Goal: Task Accomplishment & Management: Manage account settings

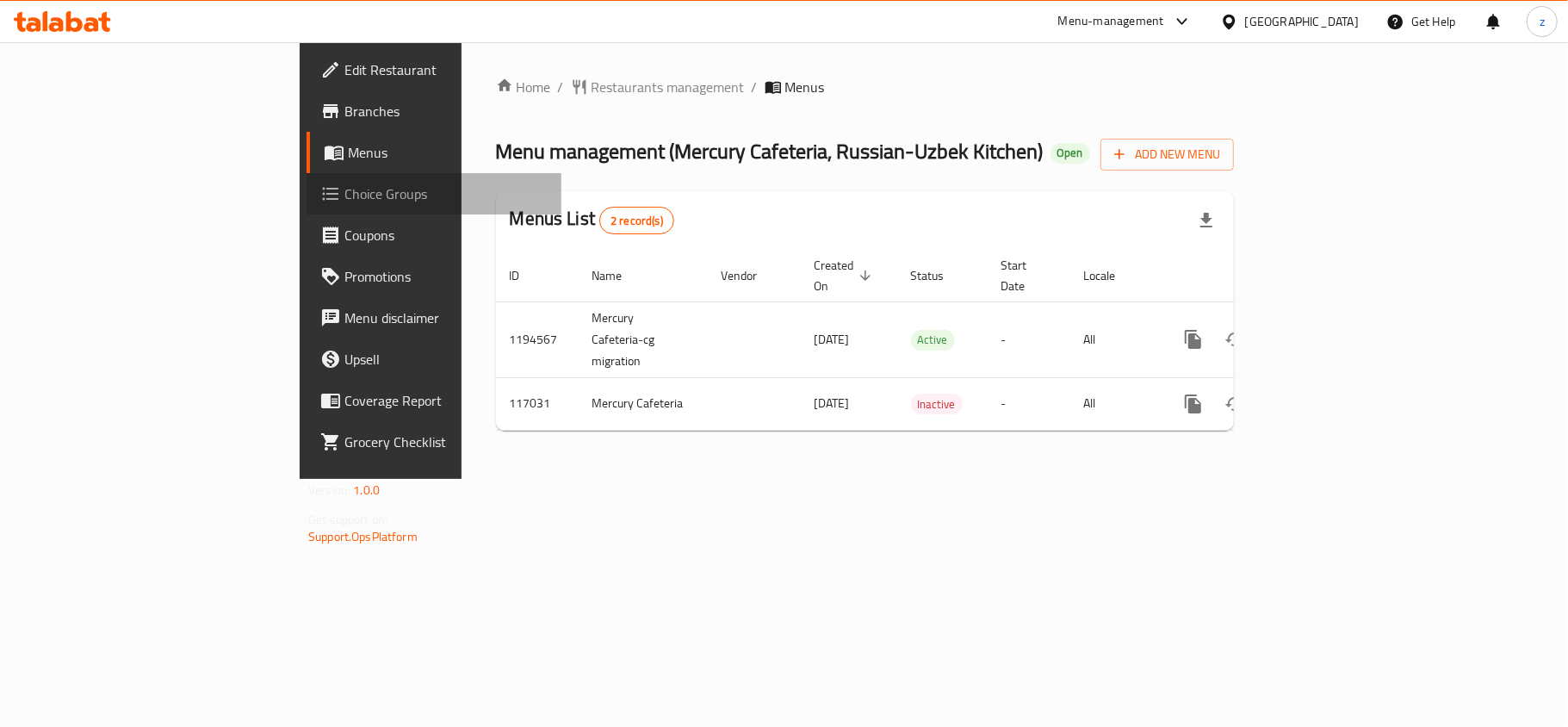
click at [344, 196] on span "Choice Groups" at bounding box center [446, 194] width 203 height 20
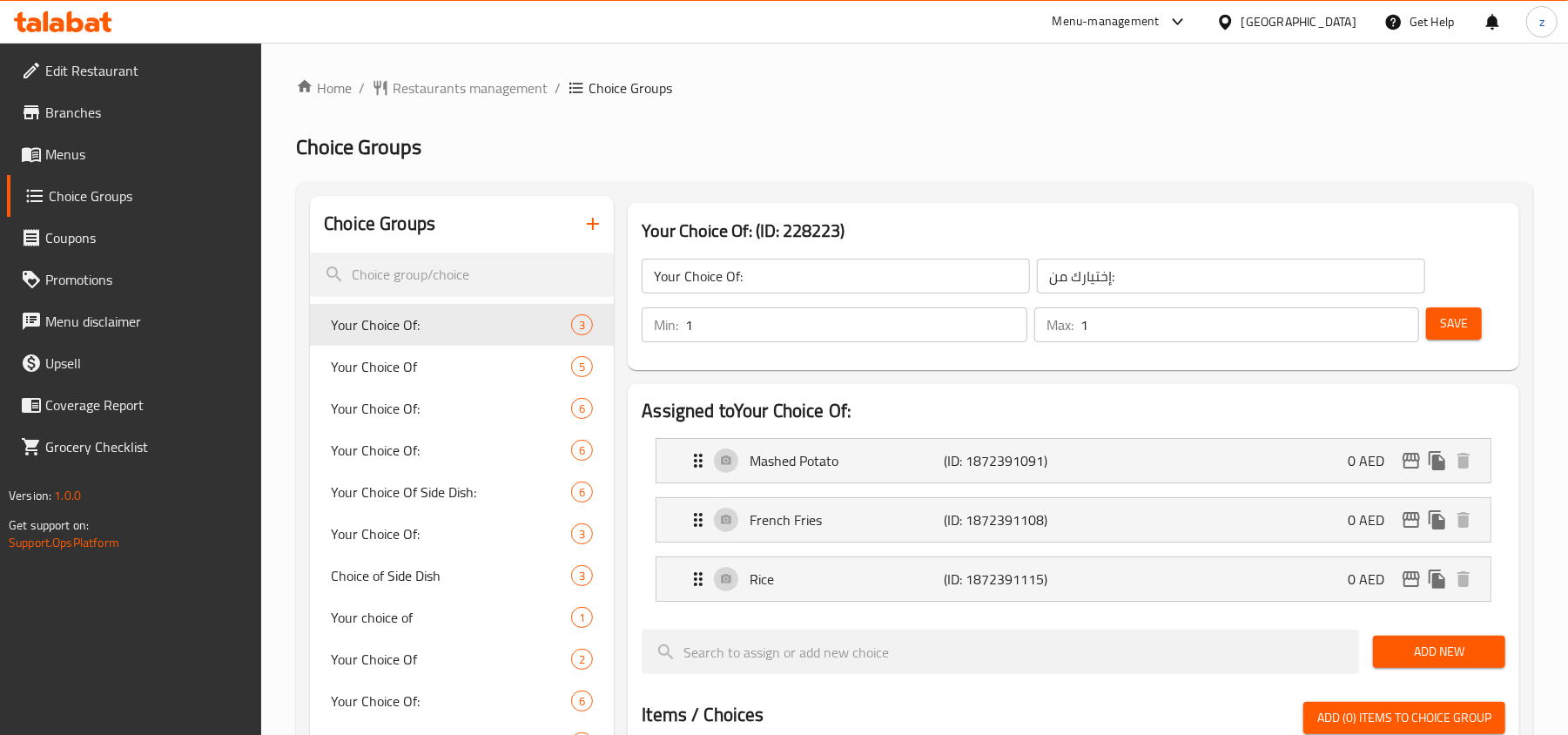
click at [426, 297] on nav "Your Choice Of: 3 Your Choice Of 5 Your Choice Of: 6 Your Choice Of: 6 Your Cho…" at bounding box center [461, 659] width 304 height 725
click at [419, 273] on input "search" at bounding box center [461, 274] width 304 height 44
paste input "Your Choice Of Side Dish"
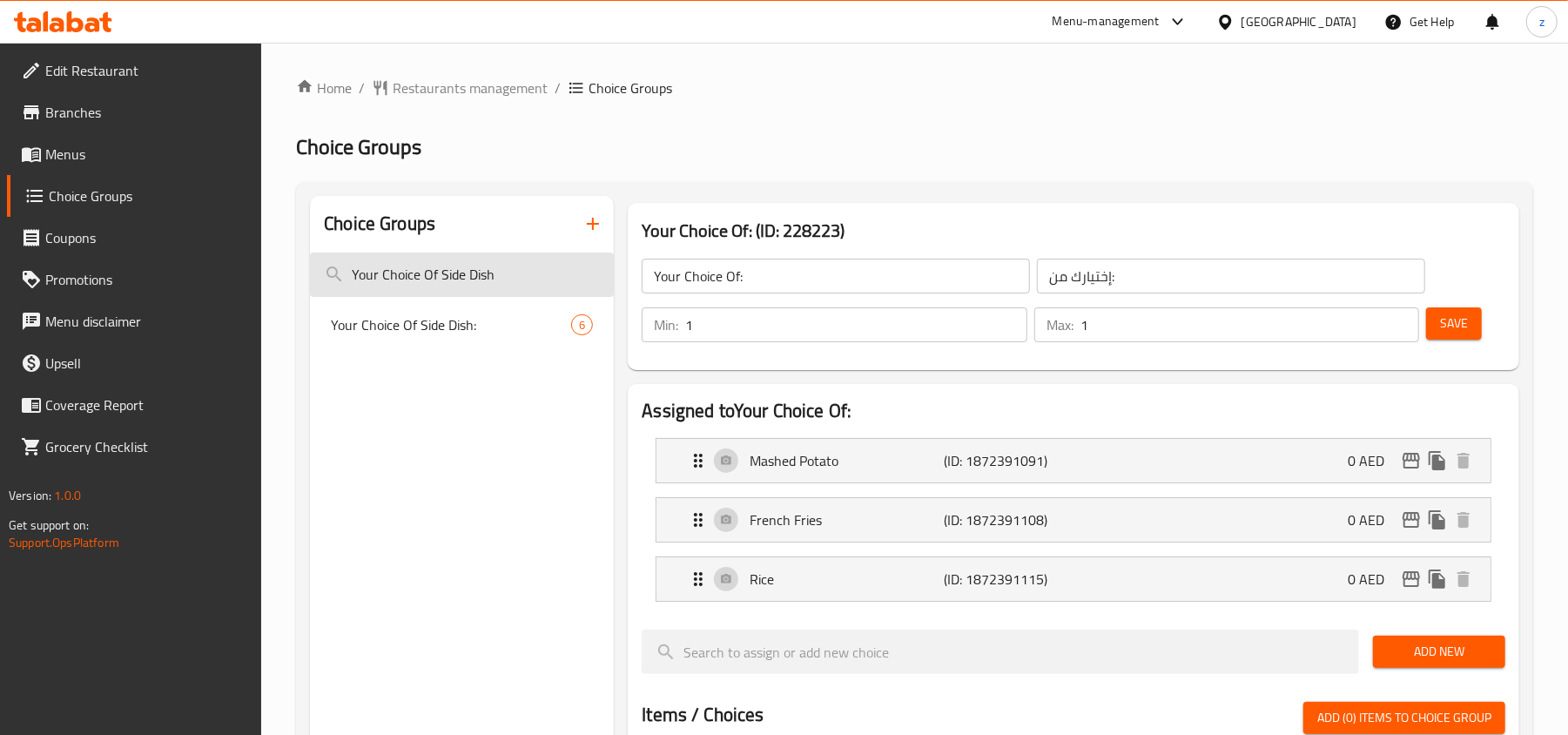
type input "Your Choice Of Side Dish"
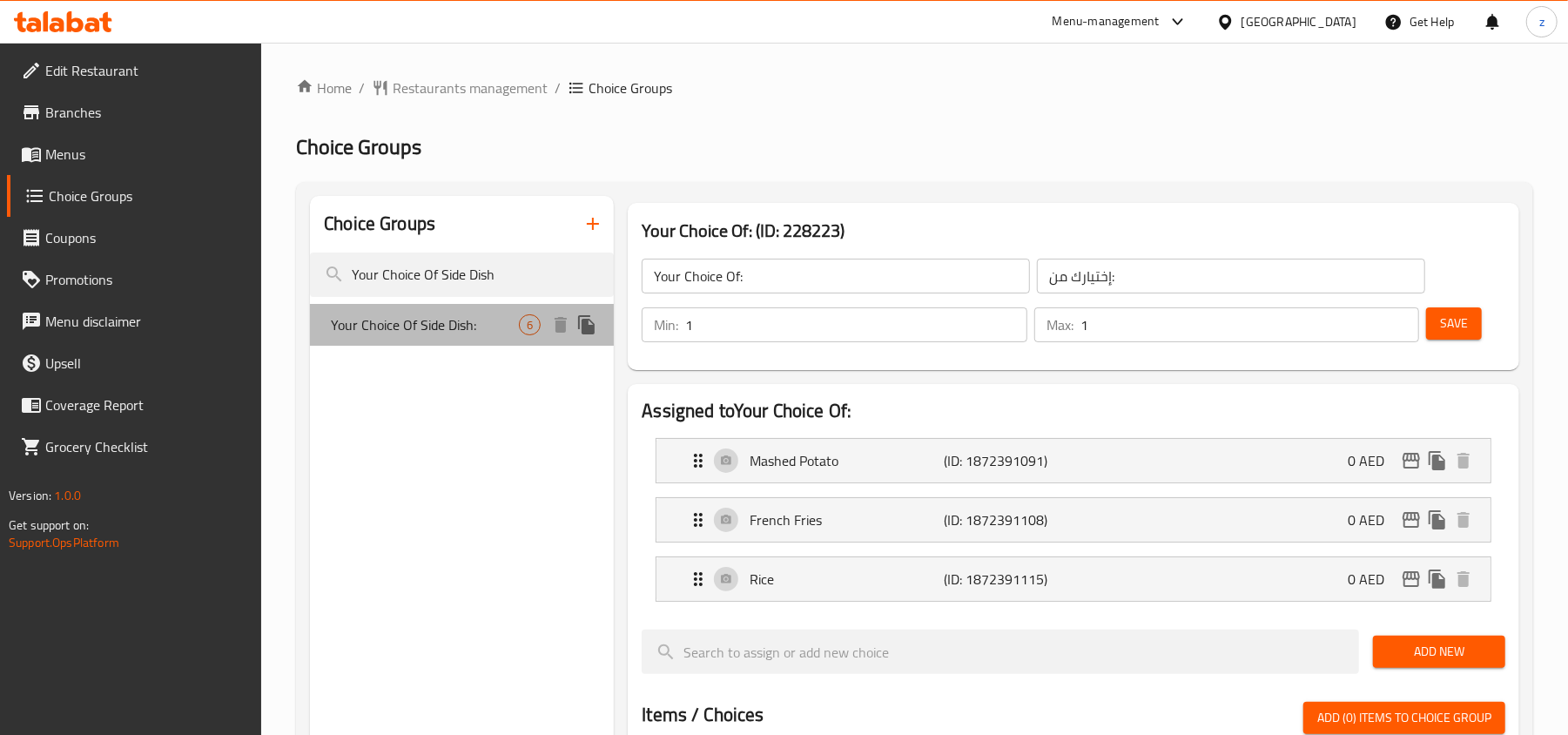
click at [432, 331] on span "Your Choice Of Side Dish:" at bounding box center [425, 325] width 188 height 21
type input "Your Choice Of Side Dish:"
type input "اختيارك للطبق الجانبي:"
type input "4"
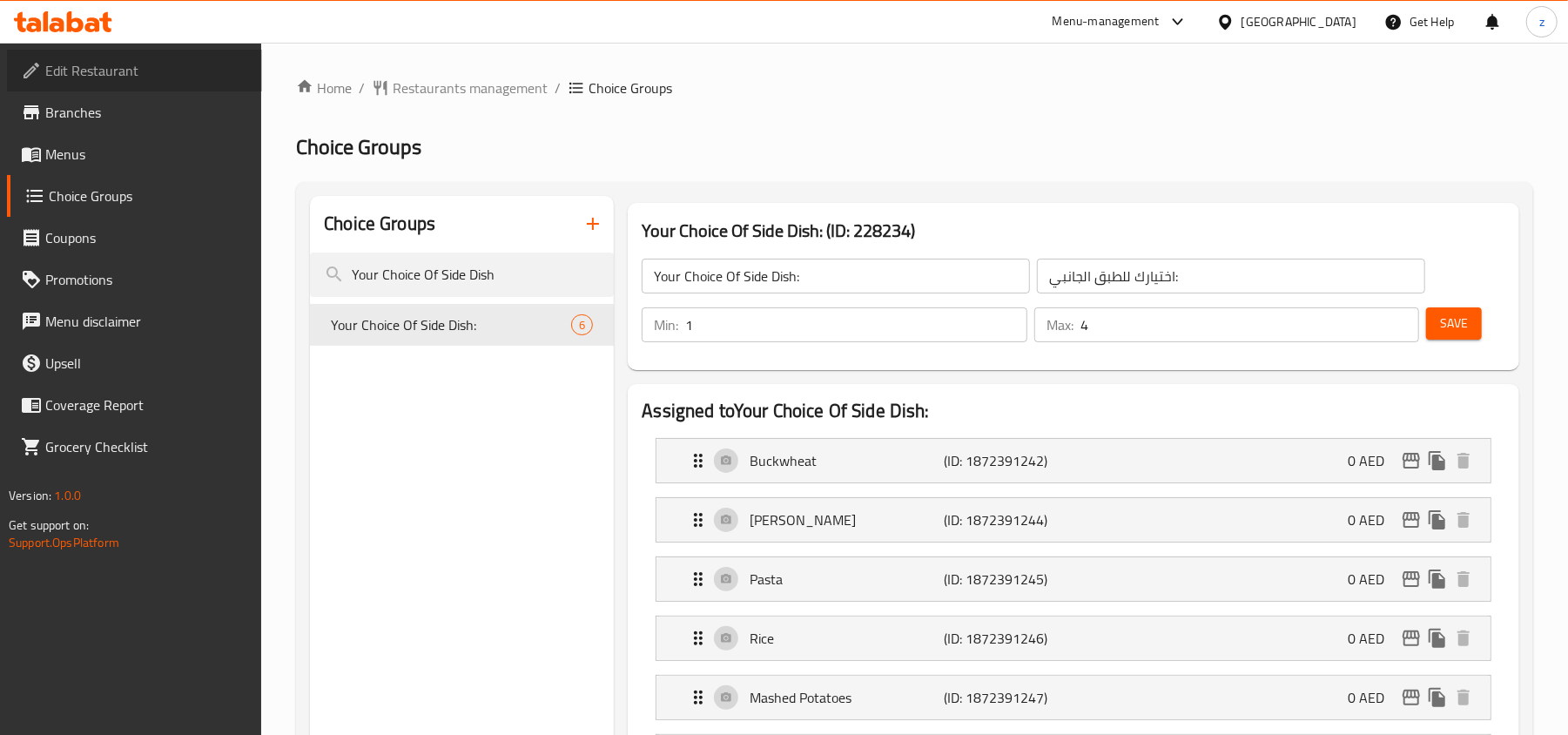
click at [81, 74] on span "Edit Restaurant" at bounding box center [147, 71] width 203 height 21
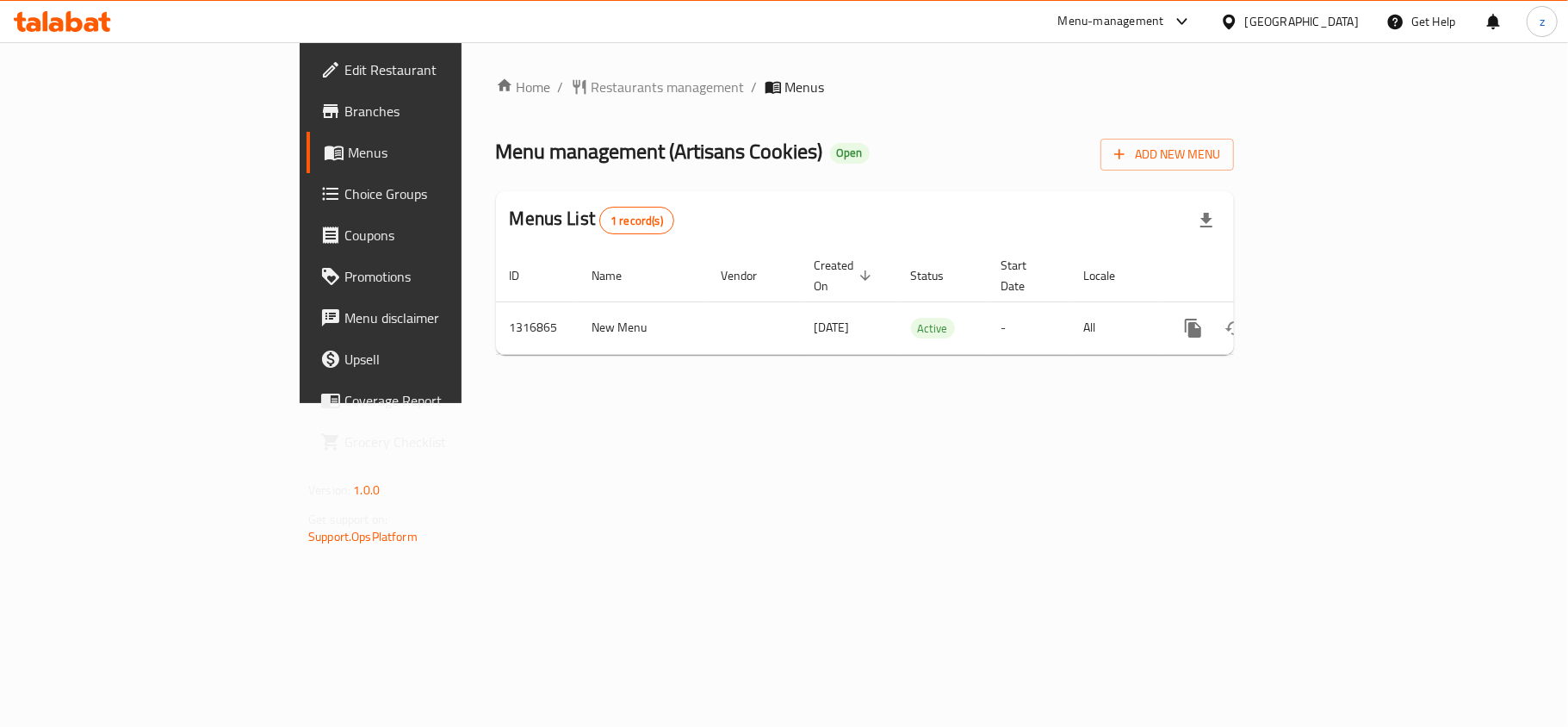
click at [592, 88] on span "Restaurants management" at bounding box center [668, 87] width 154 height 20
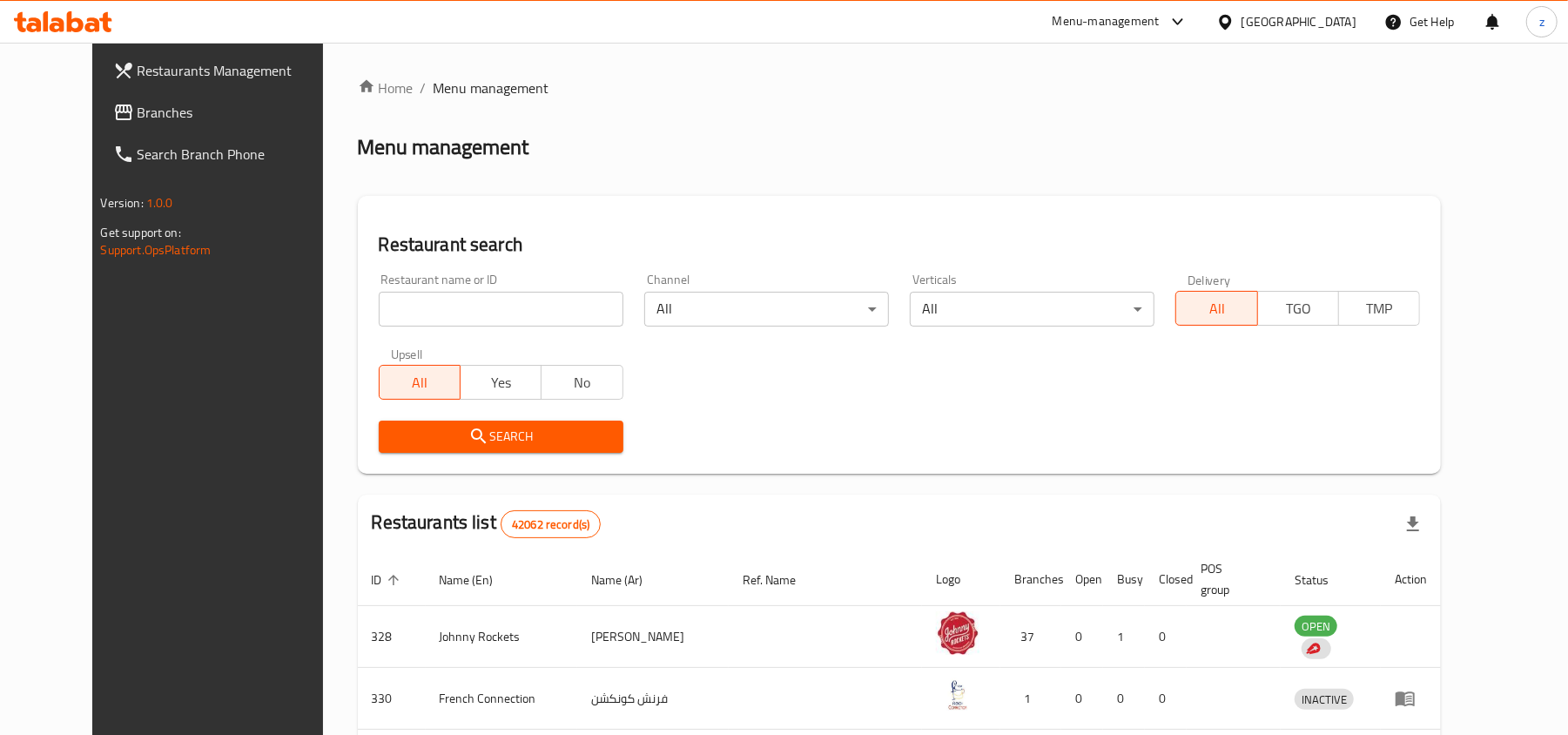
click at [428, 301] on div "Home / Menu management Menu management Restaurant search Restaurant name or ID …" at bounding box center [900, 645] width 1084 height 1136
paste input "707819"
type input "707819"
click at [461, 430] on span "Search" at bounding box center [501, 436] width 216 height 22
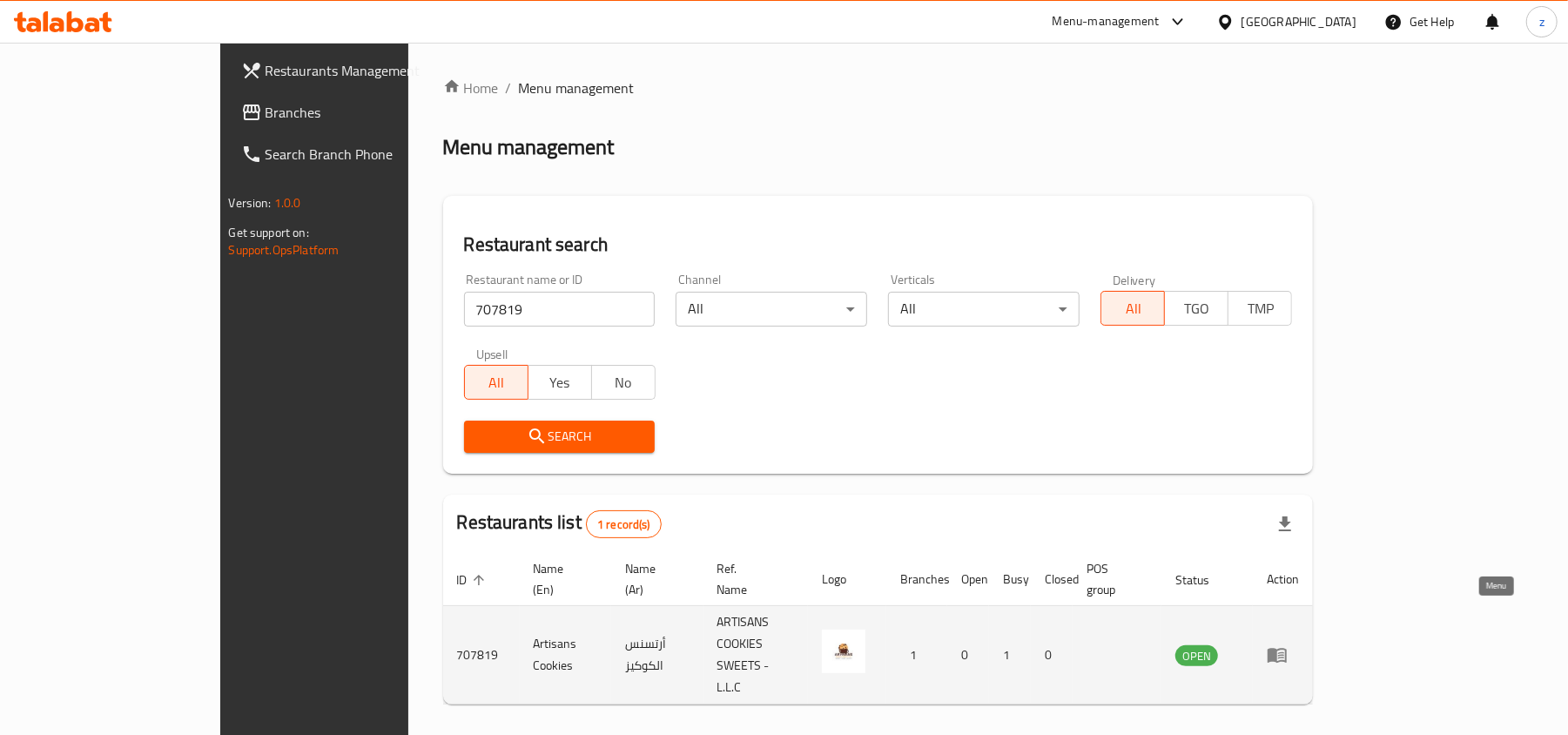
click at [1299, 645] on link "enhanced table" at bounding box center [1283, 655] width 32 height 21
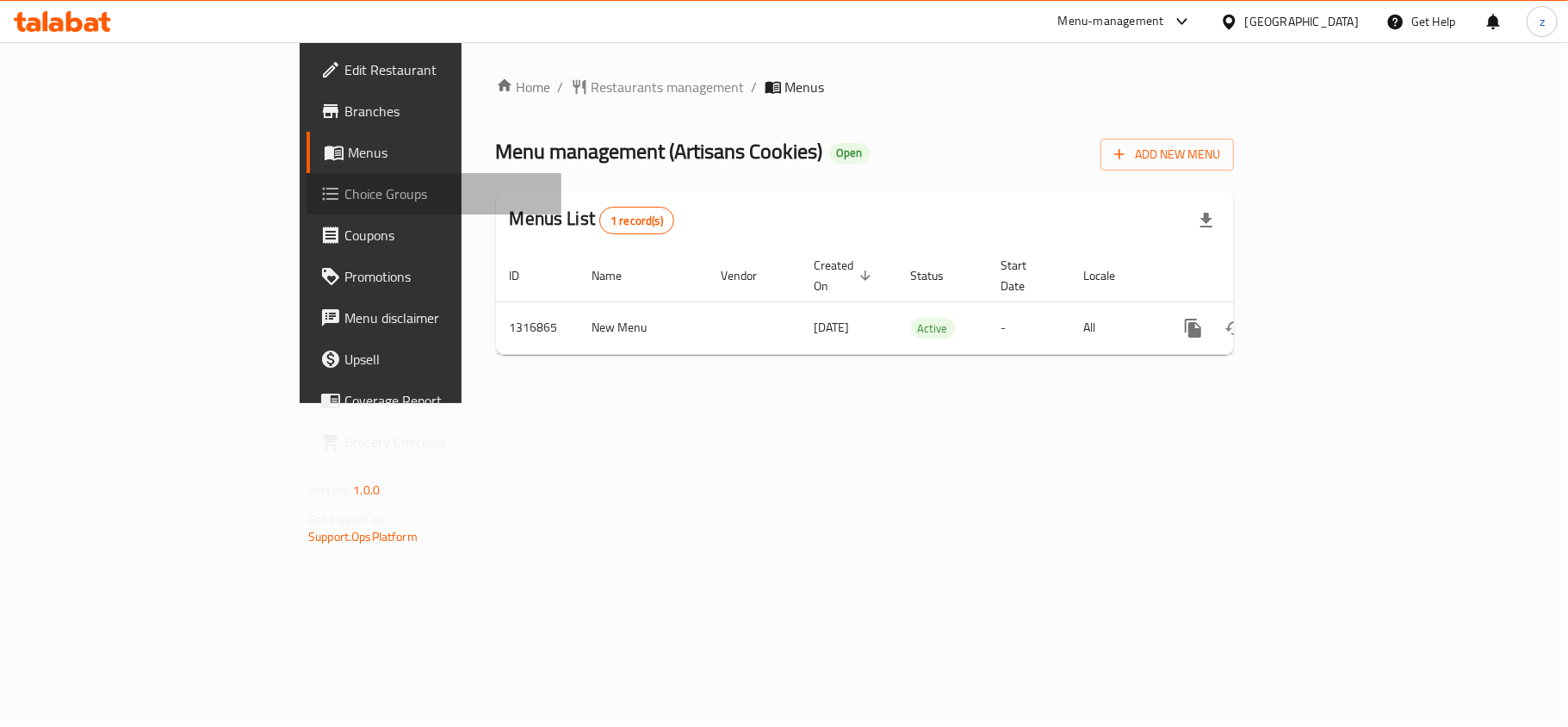
click at [344, 184] on span "Choice Groups" at bounding box center [446, 194] width 203 height 20
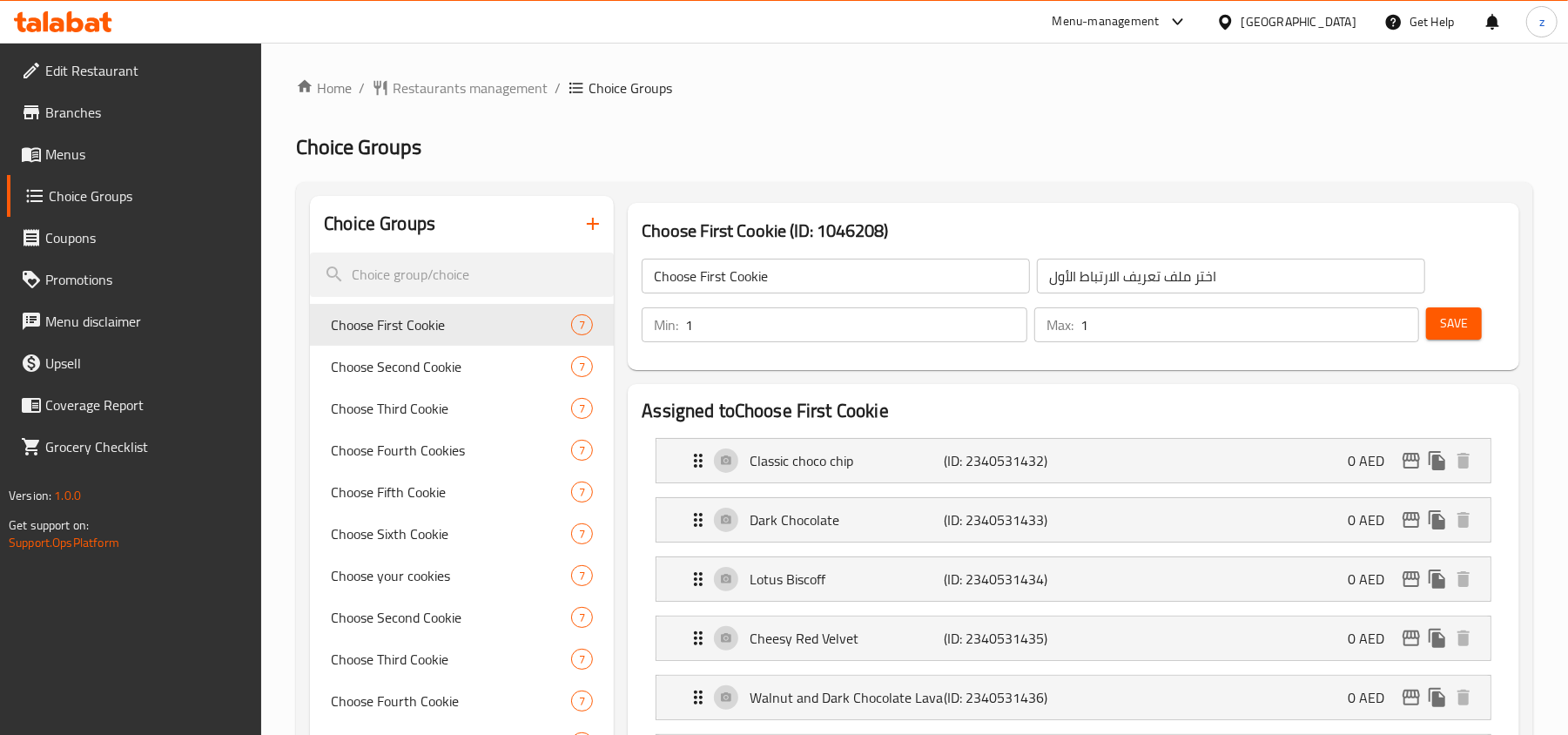
click at [420, 242] on div "Choice Groups" at bounding box center [461, 224] width 304 height 56
click at [412, 273] on input "search" at bounding box center [461, 274] width 304 height 44
paste input "Choose Tenth Cookie"
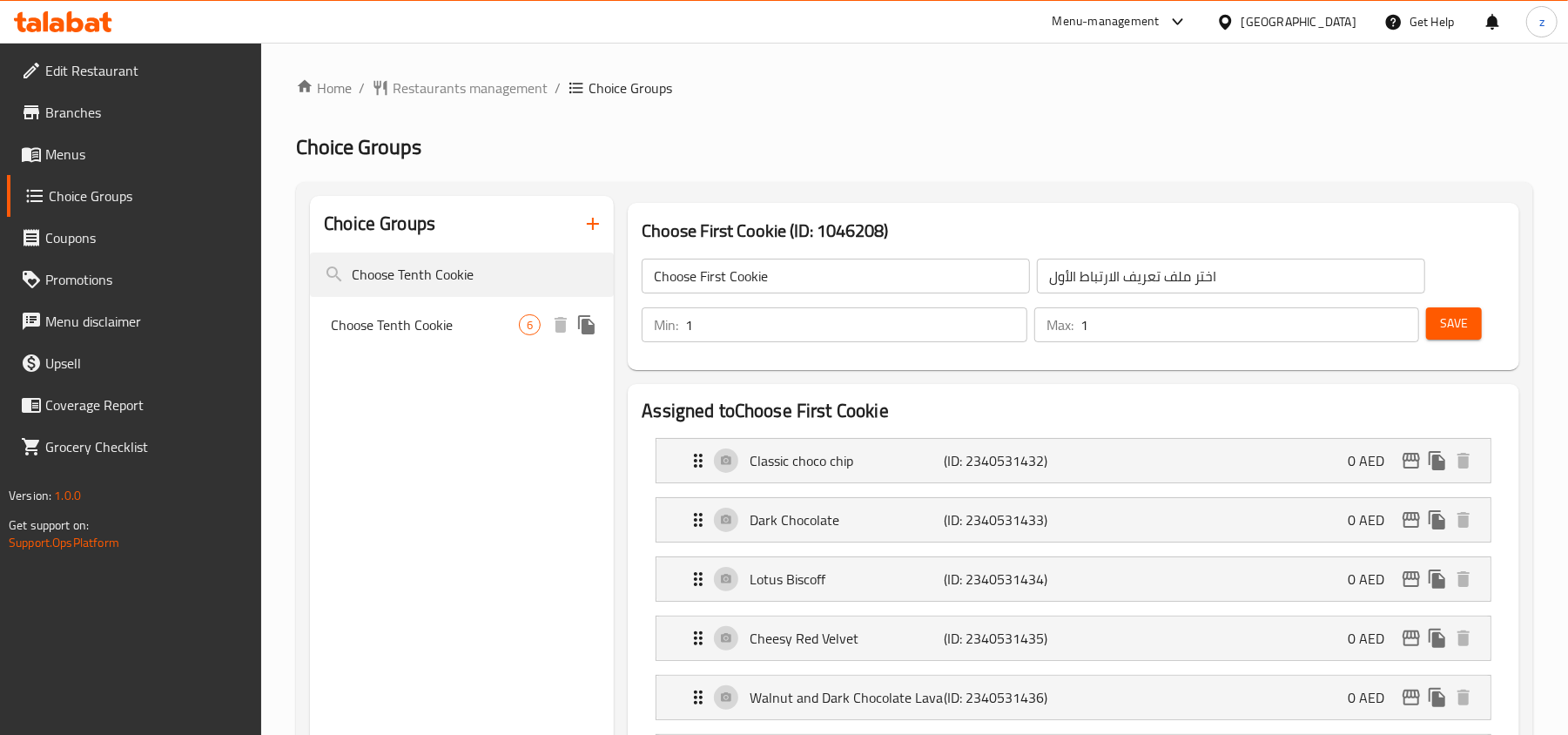
type input "Choose Tenth Cookie"
click at [397, 322] on span "Choose Tenth Cookie" at bounding box center [425, 325] width 188 height 21
type input "Choose Tenth Cookie"
type input "اختر ملف تعريف الارتباط العاشر"
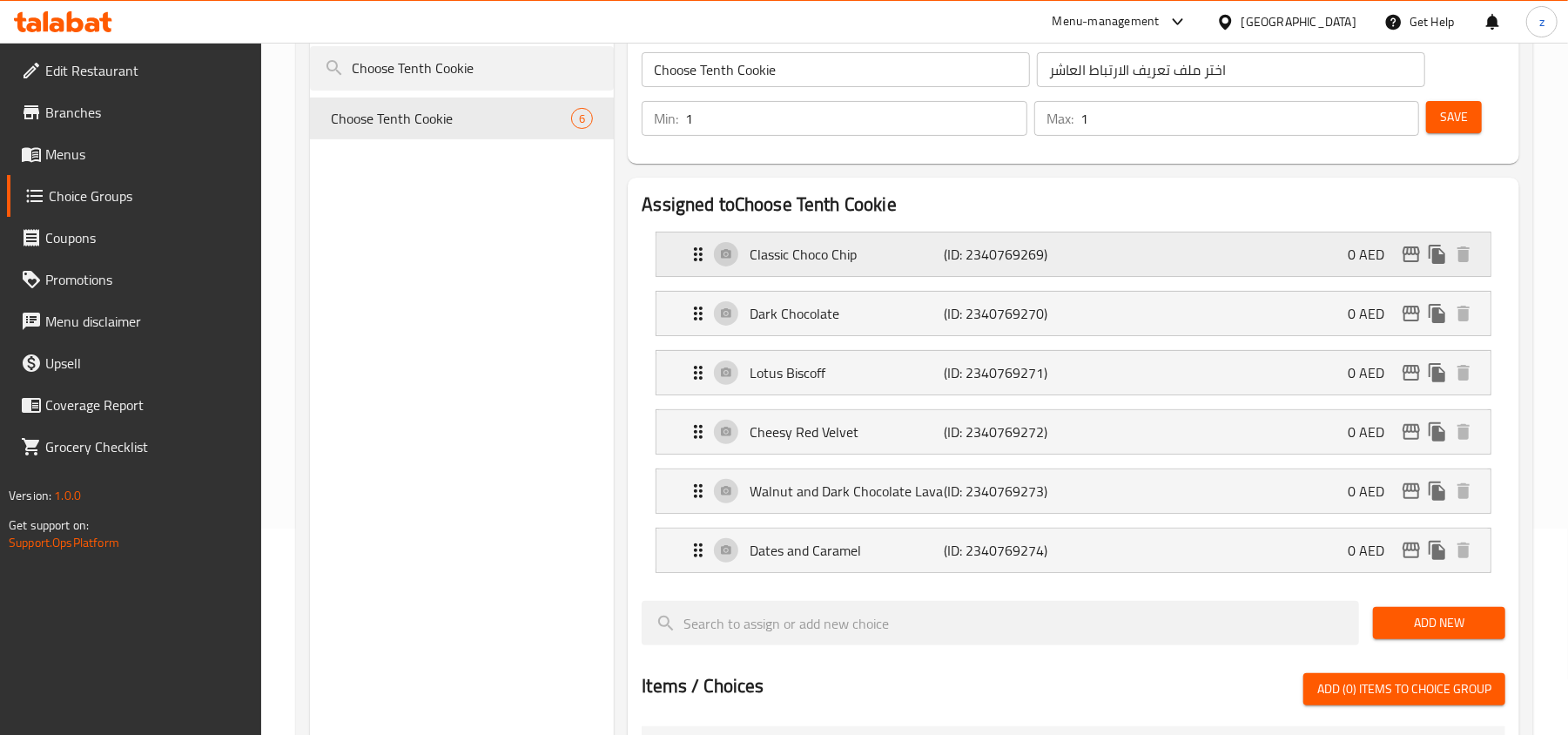
scroll to position [232, 0]
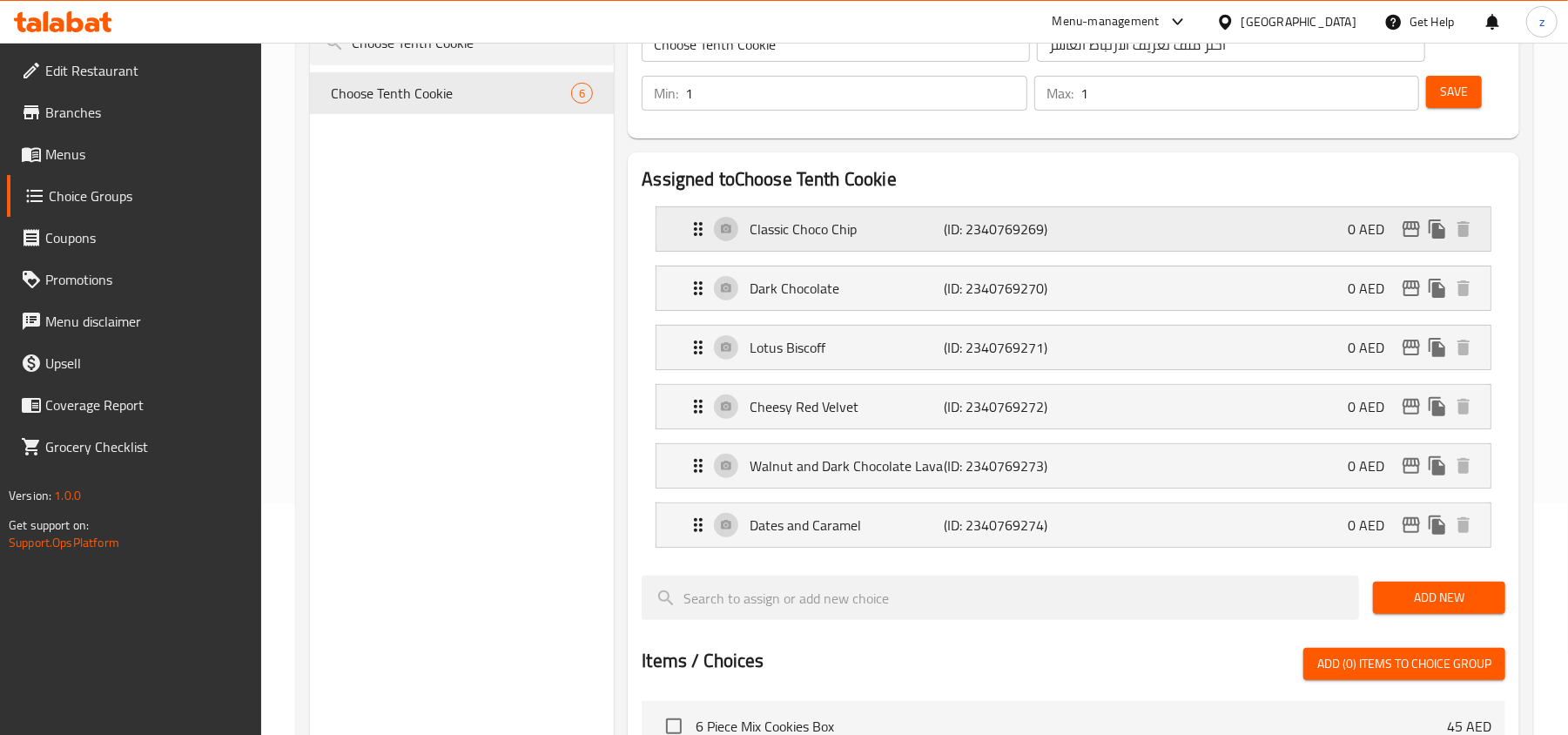
click at [698, 230] on icon "Expand" at bounding box center [698, 229] width 21 height 21
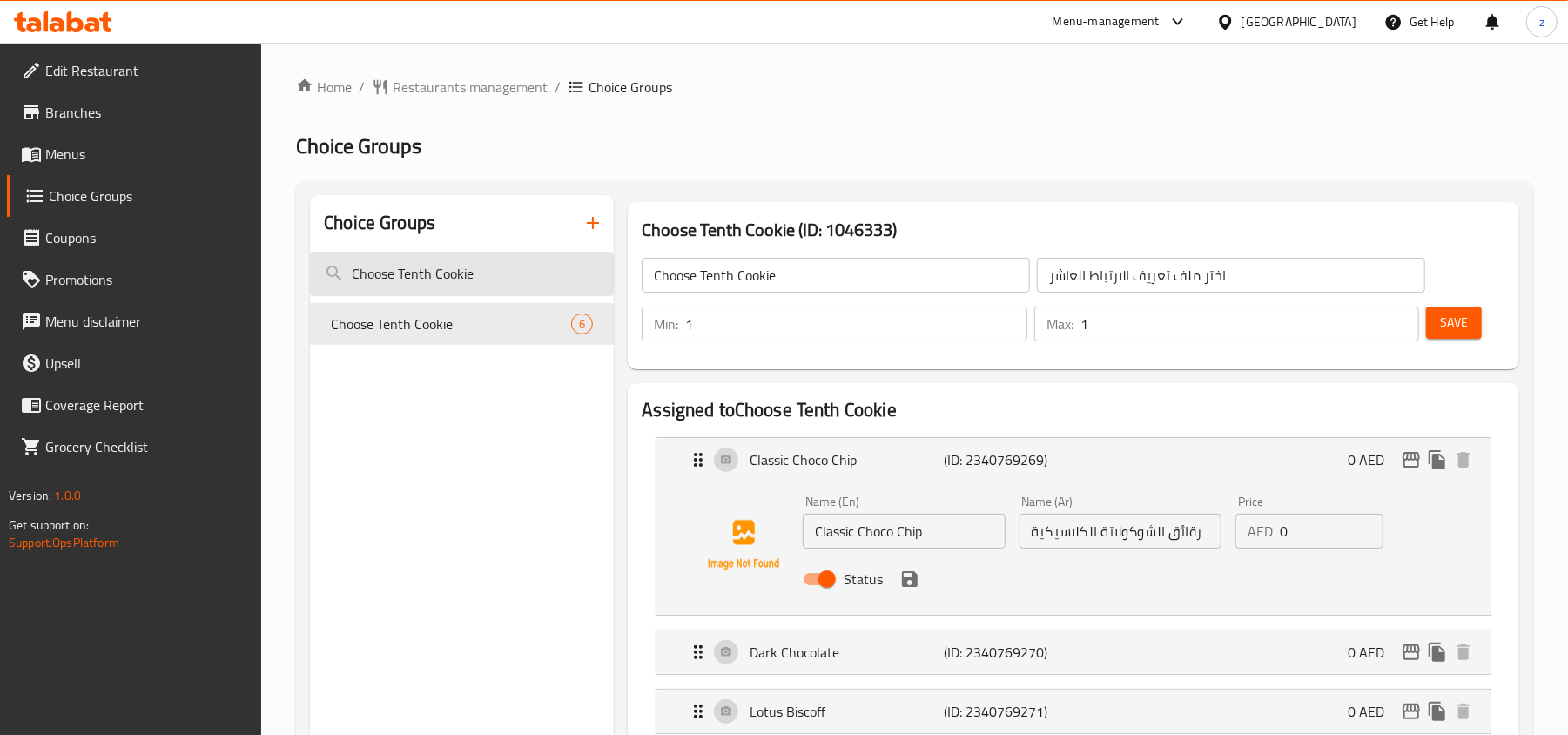
scroll to position [0, 0]
click at [475, 273] on input "Choose Tenth Cookie" at bounding box center [461, 274] width 304 height 44
paste input "Ni"
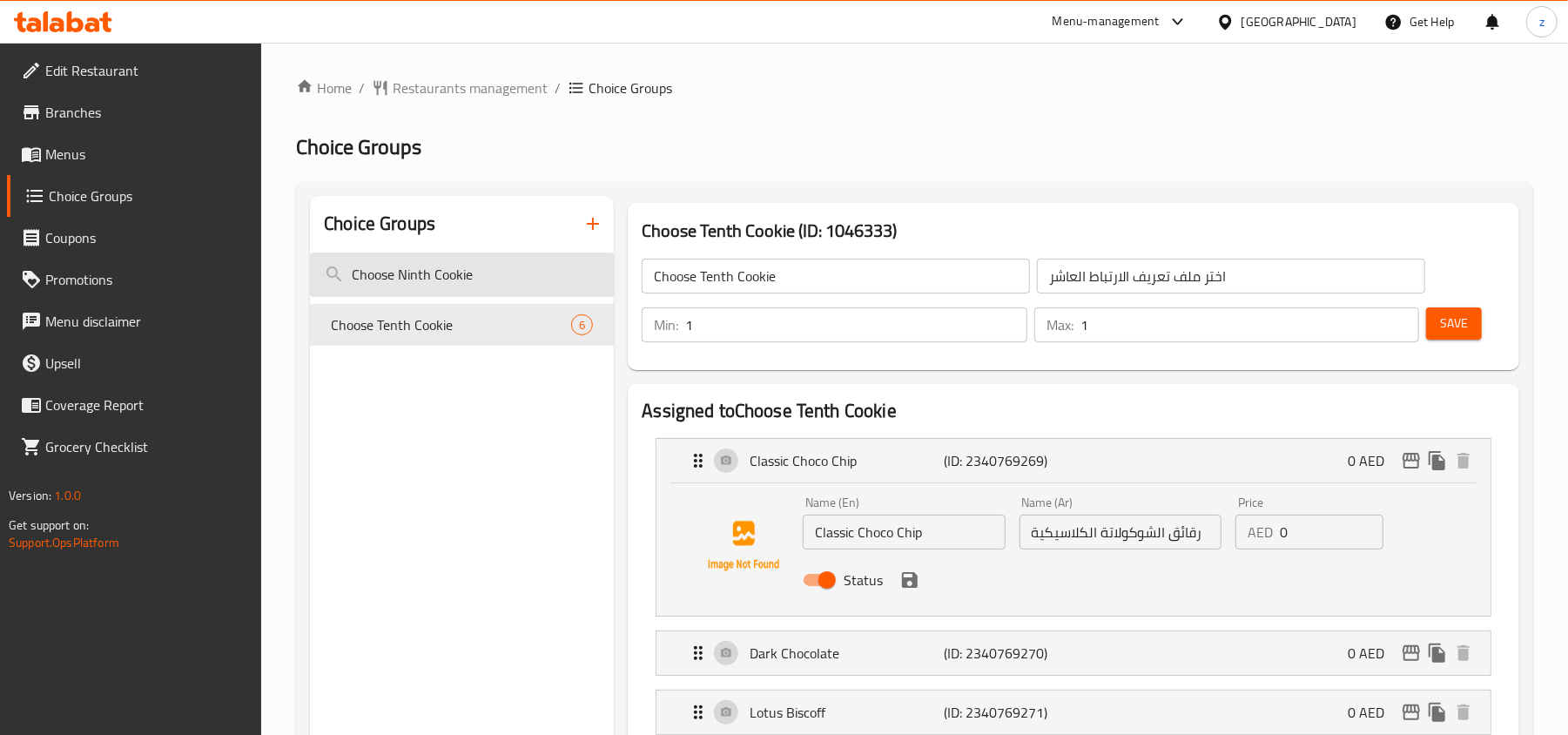
type input "Choose Ninth Cookie"
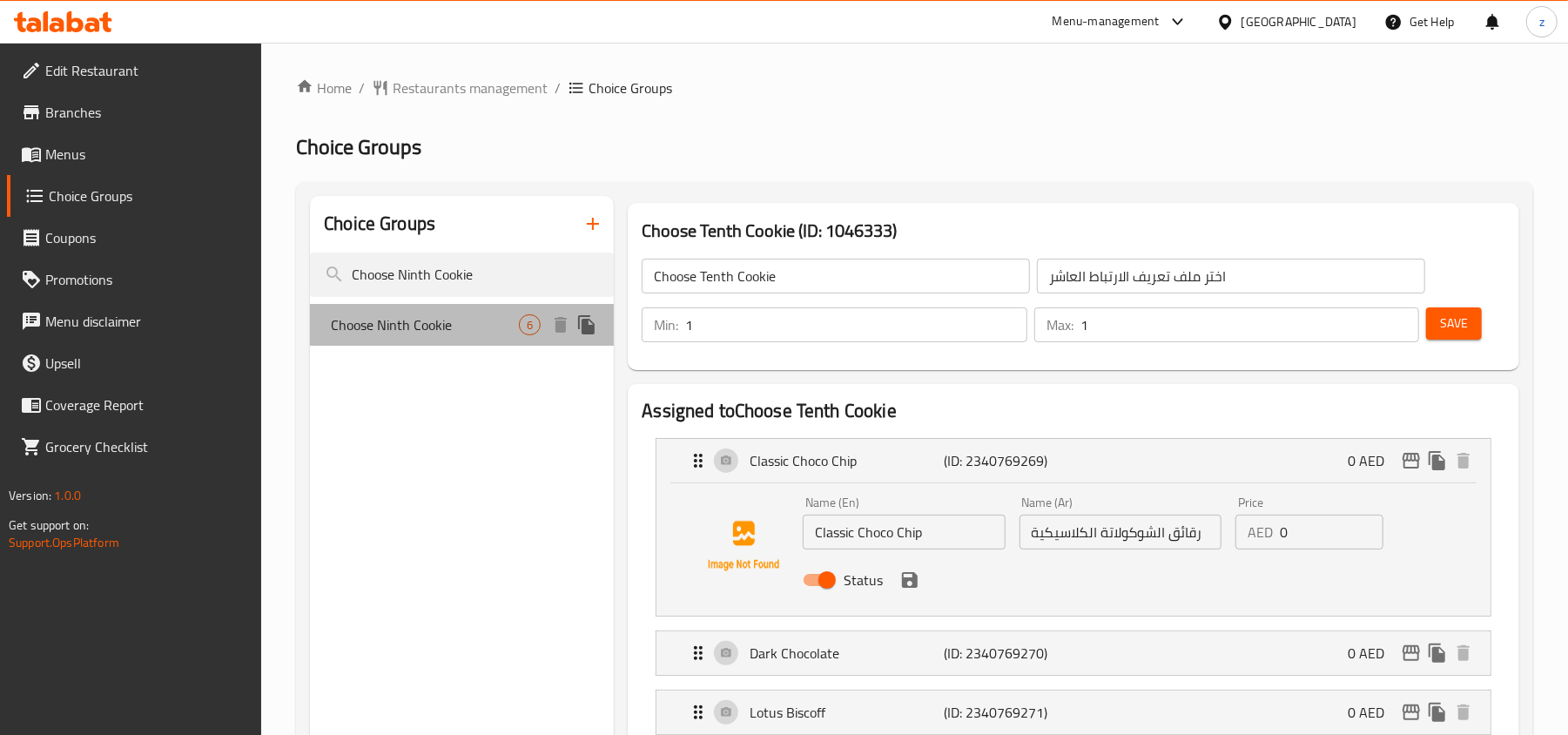
click at [489, 321] on span "Choose Ninth Cookie" at bounding box center [425, 325] width 188 height 21
type input "Choose Ninth Cookie"
type input "اختر ملف تعريف الارتباط التاسع"
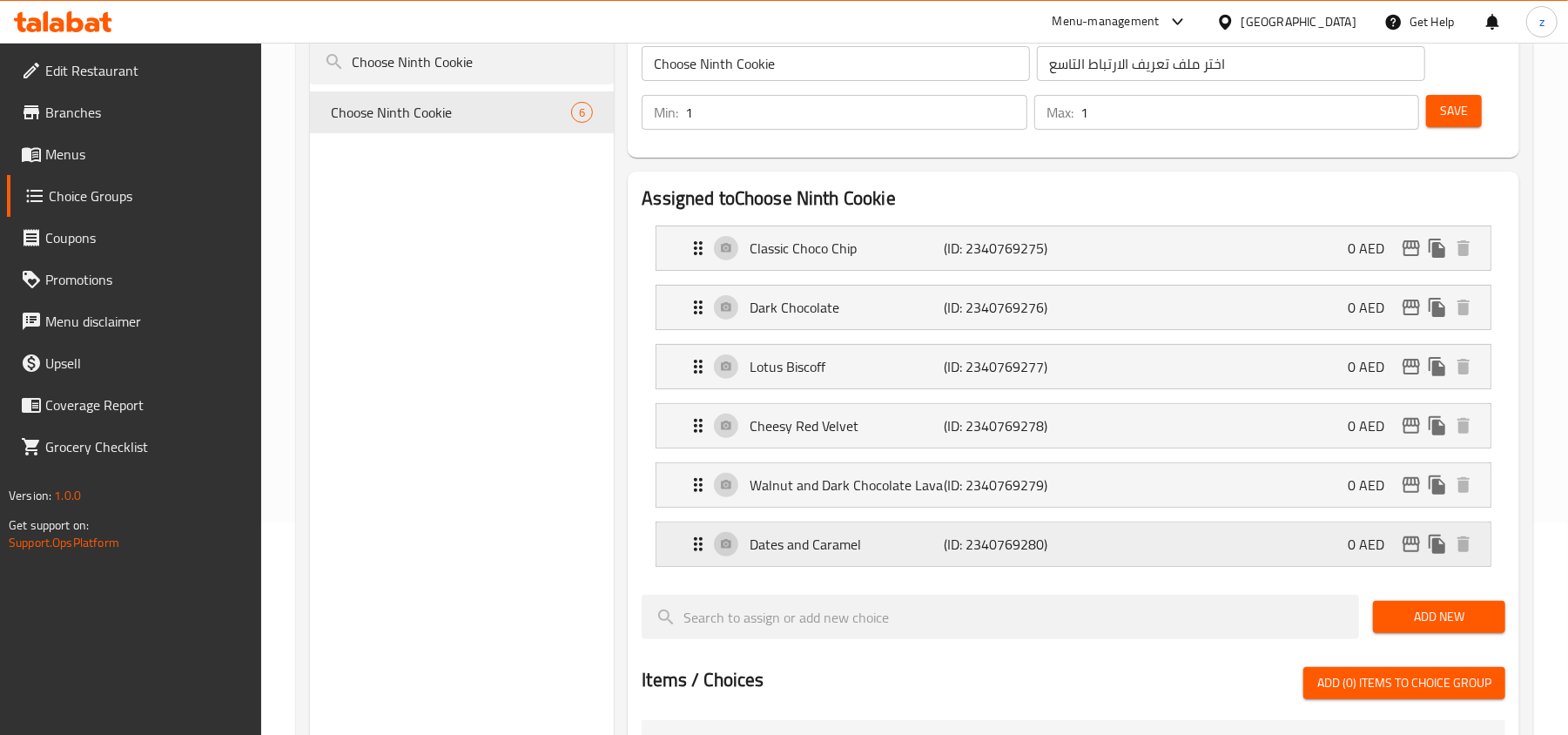
scroll to position [232, 0]
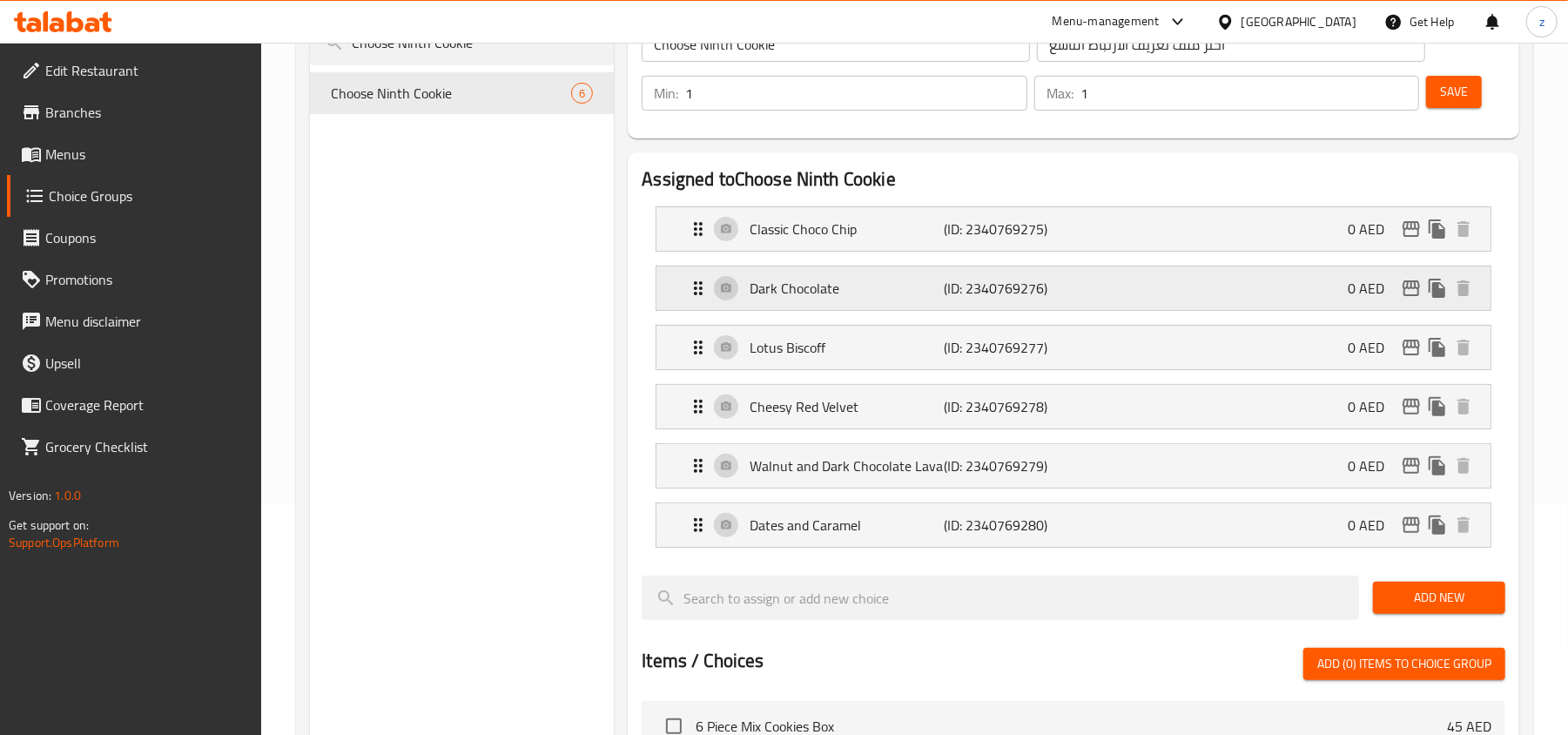
click at [700, 293] on icon "Expand" at bounding box center [698, 288] width 21 height 21
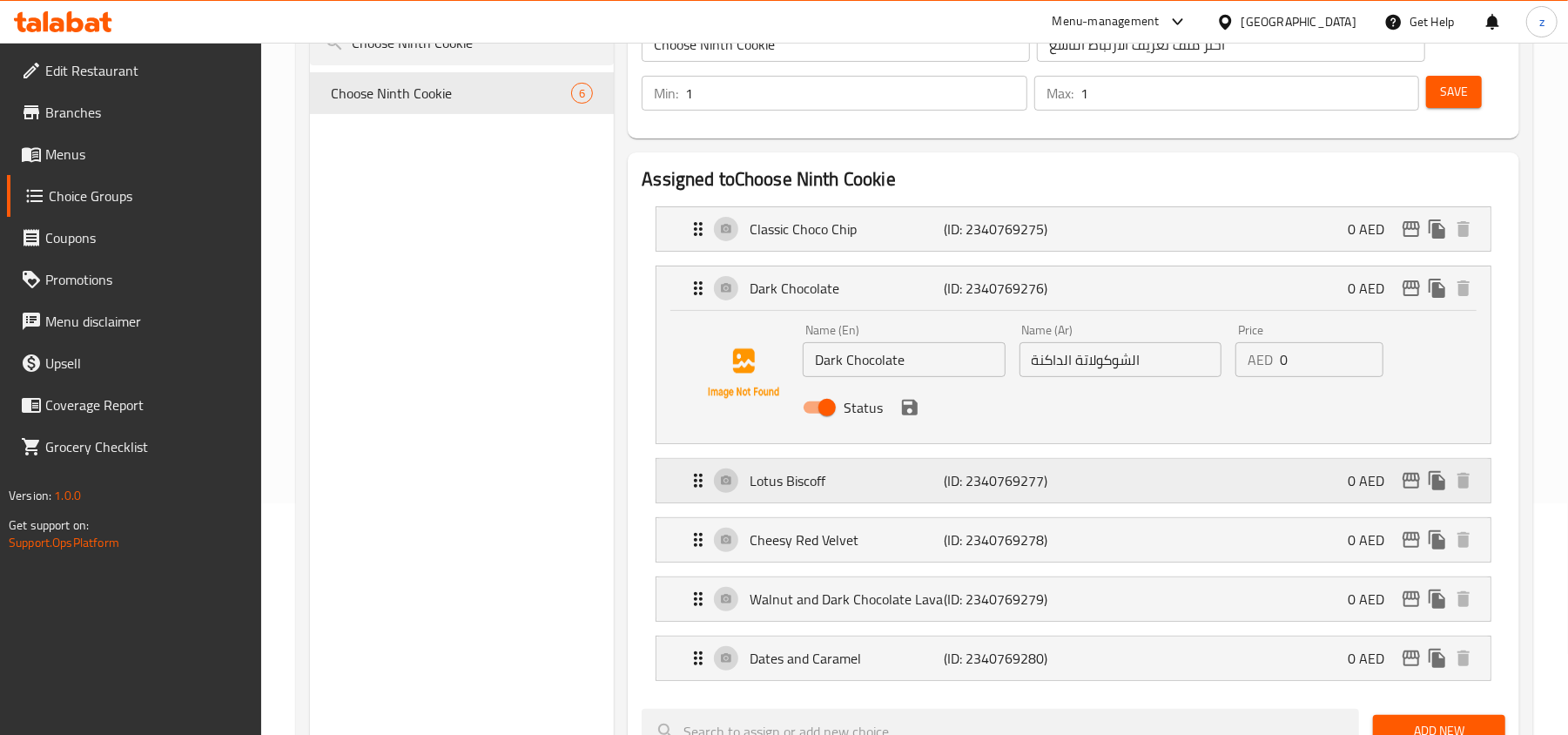
click at [702, 494] on div "Lotus Biscoff (ID: 2340769277) 0 AED" at bounding box center [1079, 480] width 782 height 43
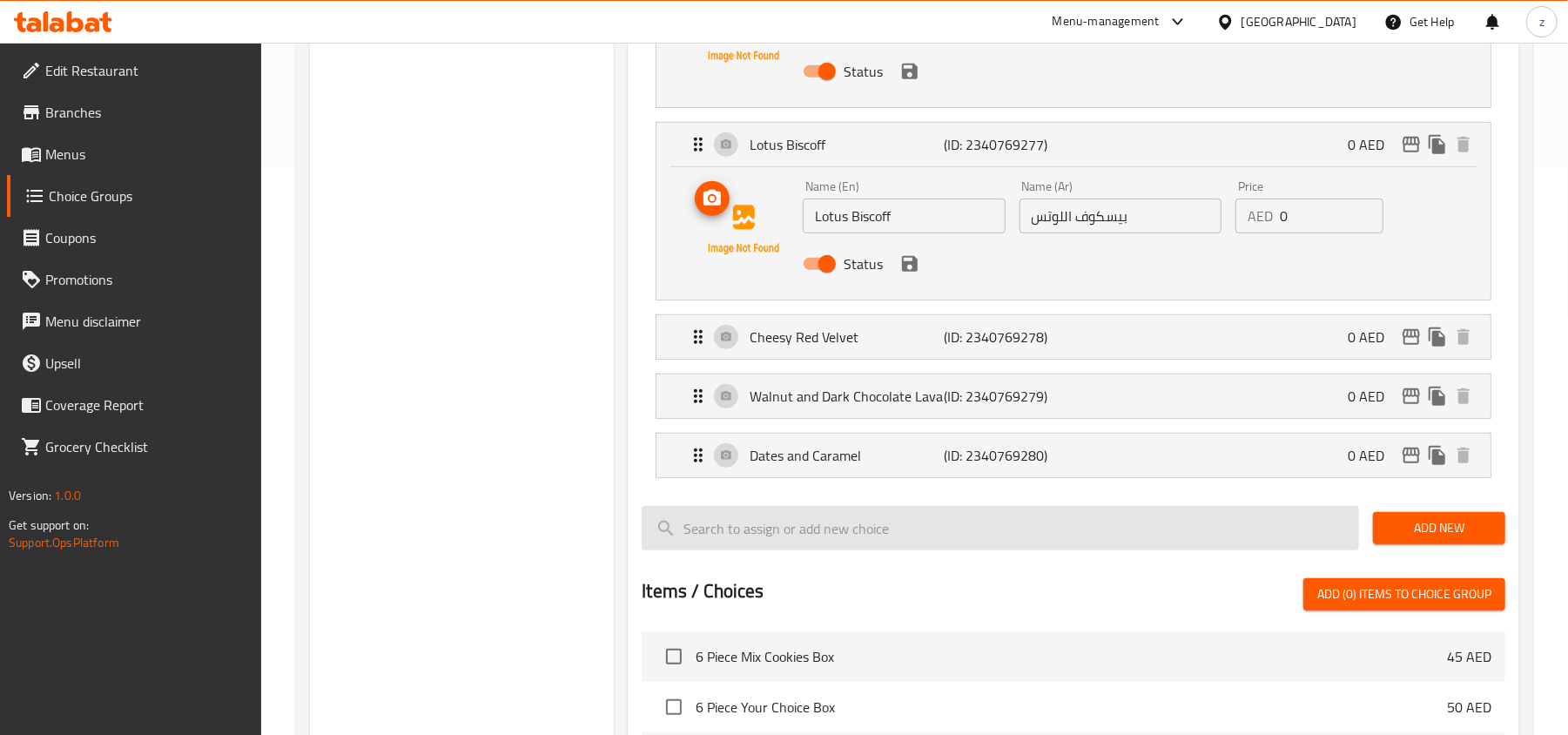
scroll to position [580, 0]
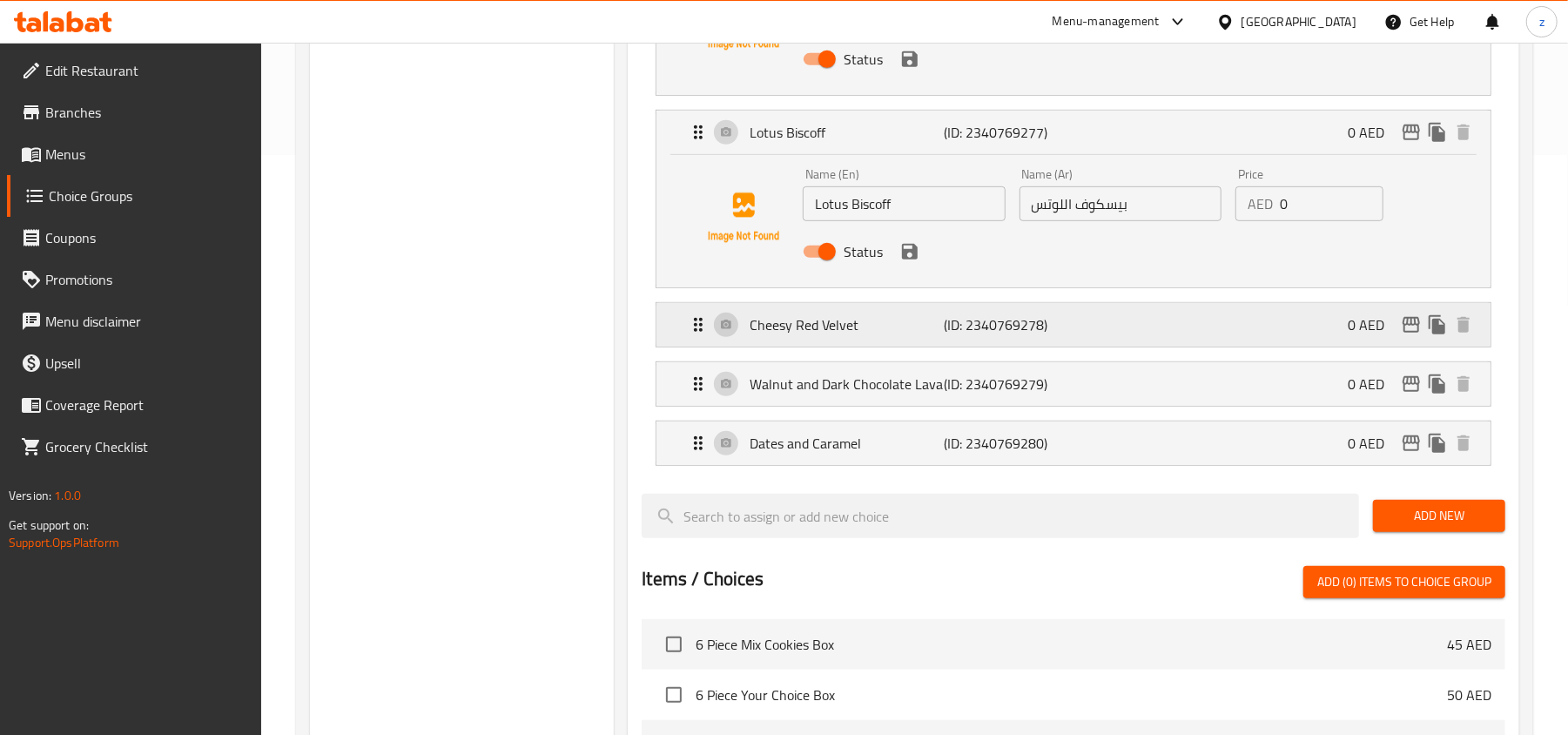
click at [698, 318] on icon "Expand" at bounding box center [698, 325] width 21 height 21
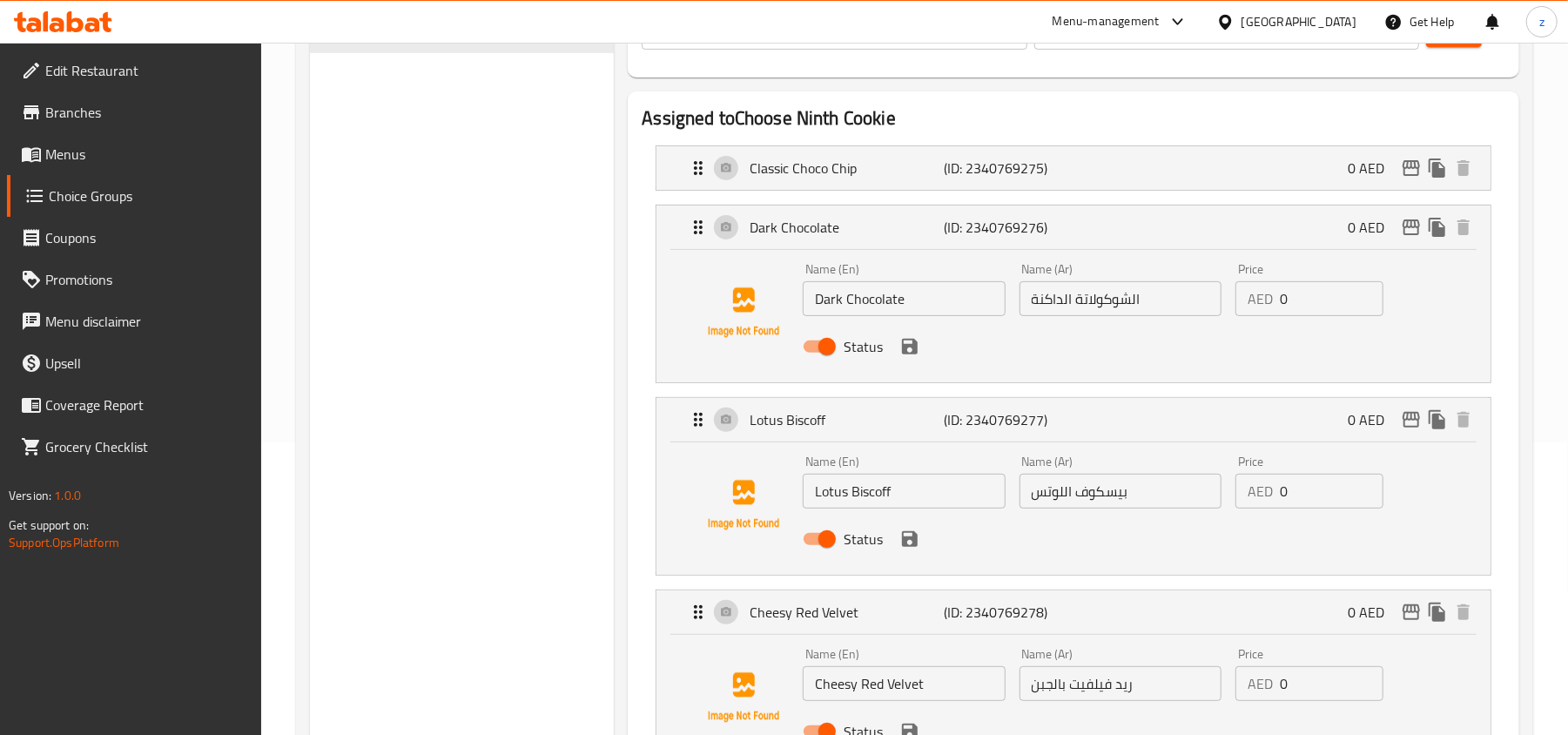
scroll to position [116, 0]
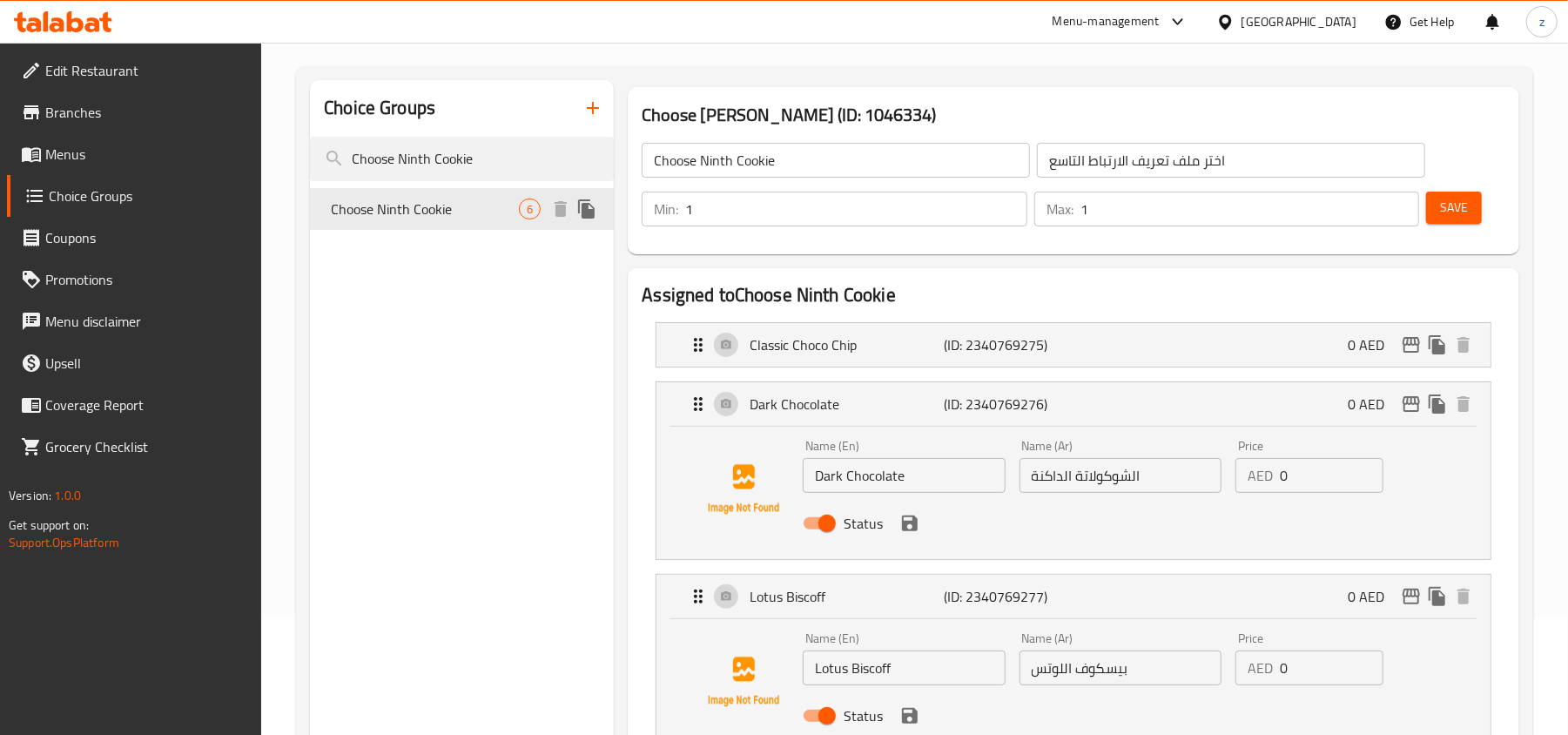
click at [505, 206] on span "Choose Ninth Cookie" at bounding box center [425, 209] width 188 height 21
click at [456, 199] on span "Choose Ninth Cookie" at bounding box center [425, 209] width 188 height 21
click at [461, 168] on input "Choose Ninth Cookie" at bounding box center [461, 158] width 304 height 44
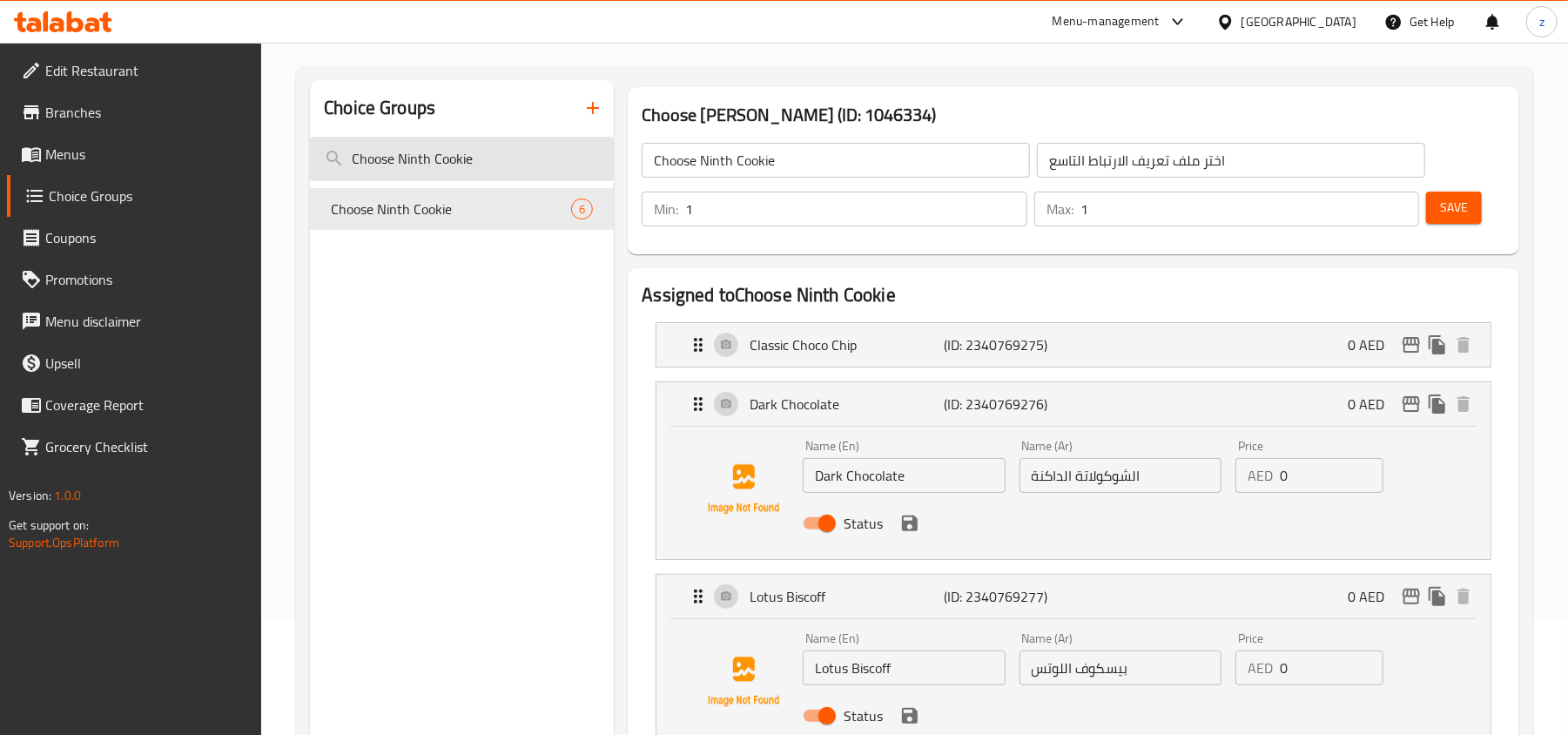
paste input "Twelfth Cookie:"
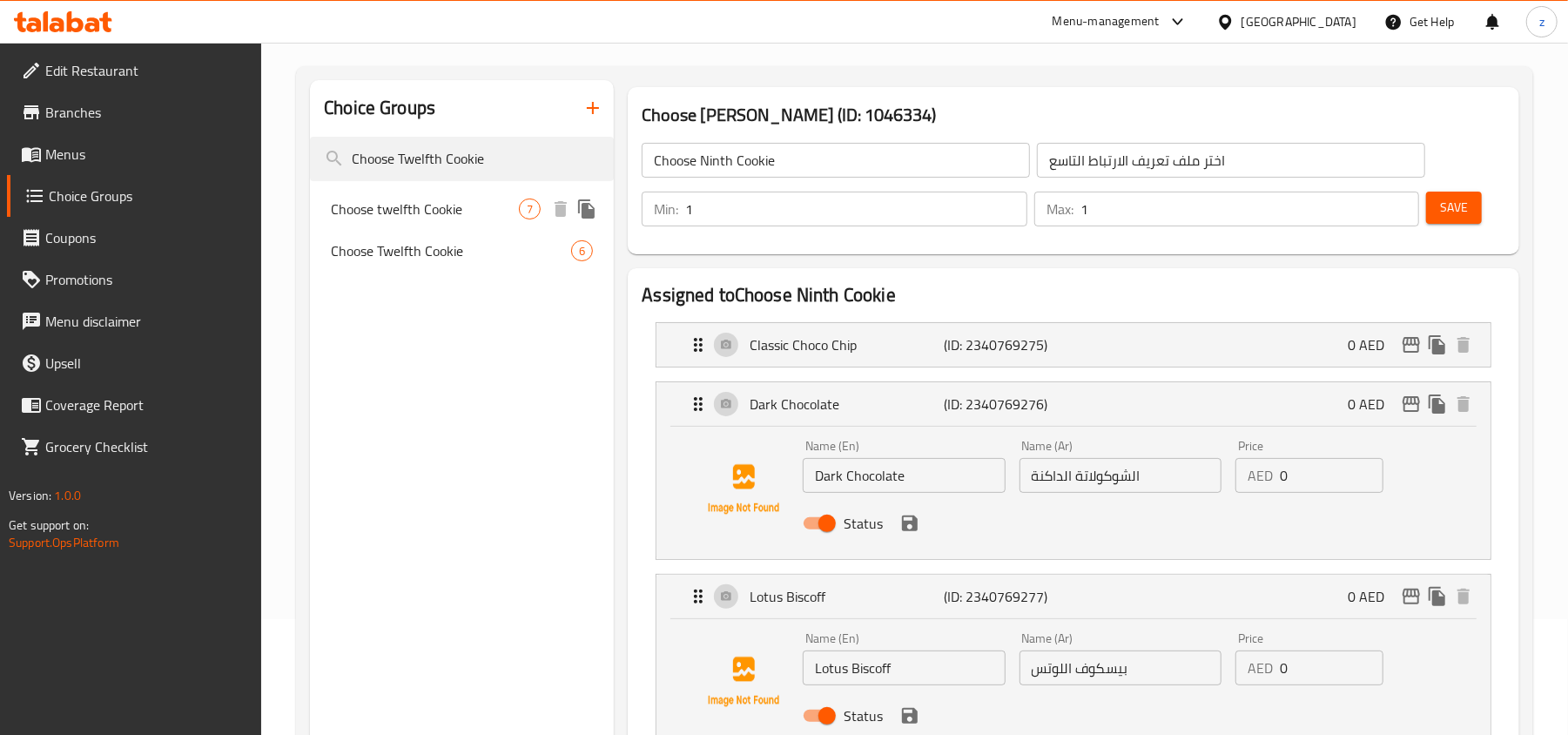
type input "Choose Twelfth Cookie"
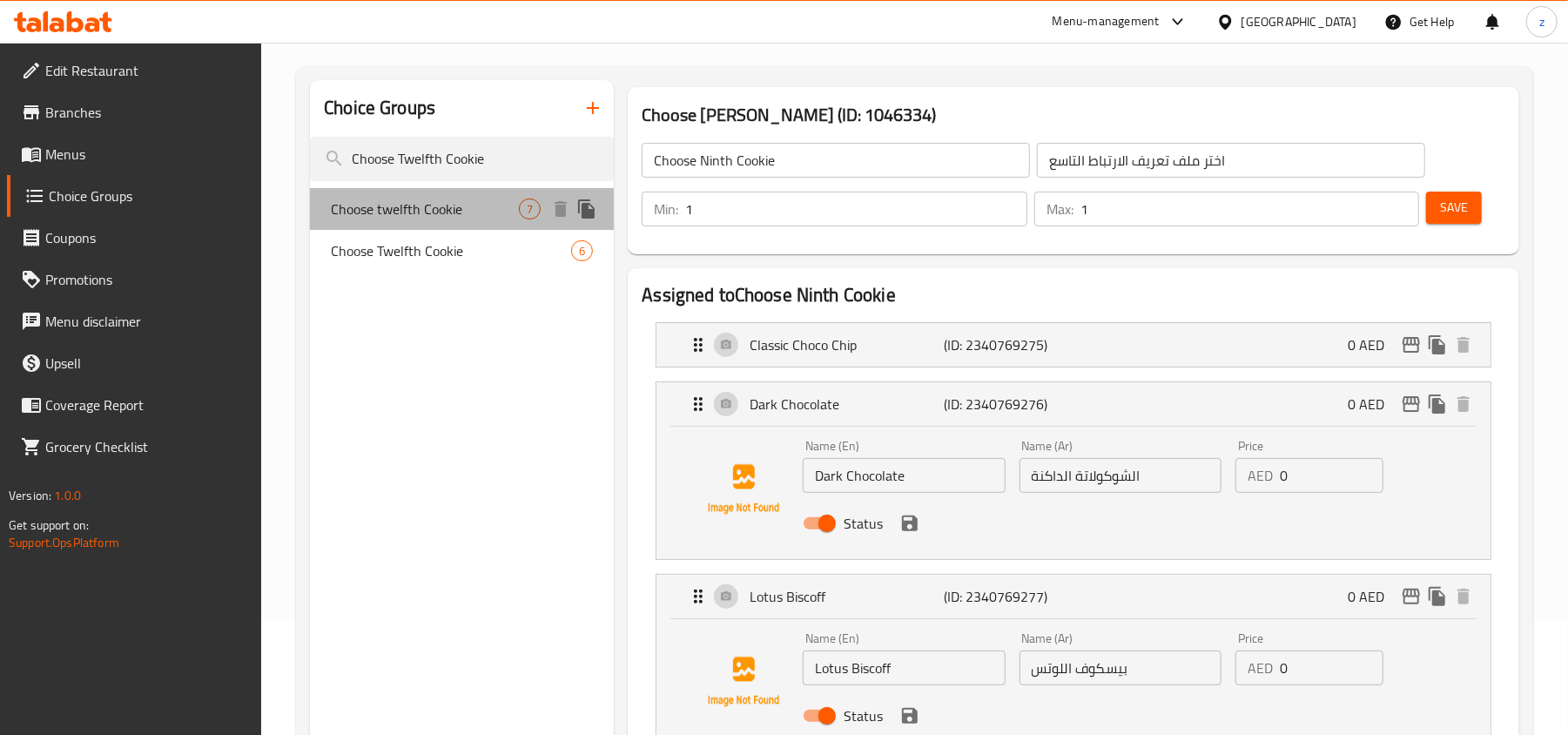
click at [399, 207] on span "Choose twelfth Cookie" at bounding box center [425, 209] width 188 height 21
type input "Choose twelfth Cookie"
type input "اختر ملف تعريف الارتباط الثاني عشر"
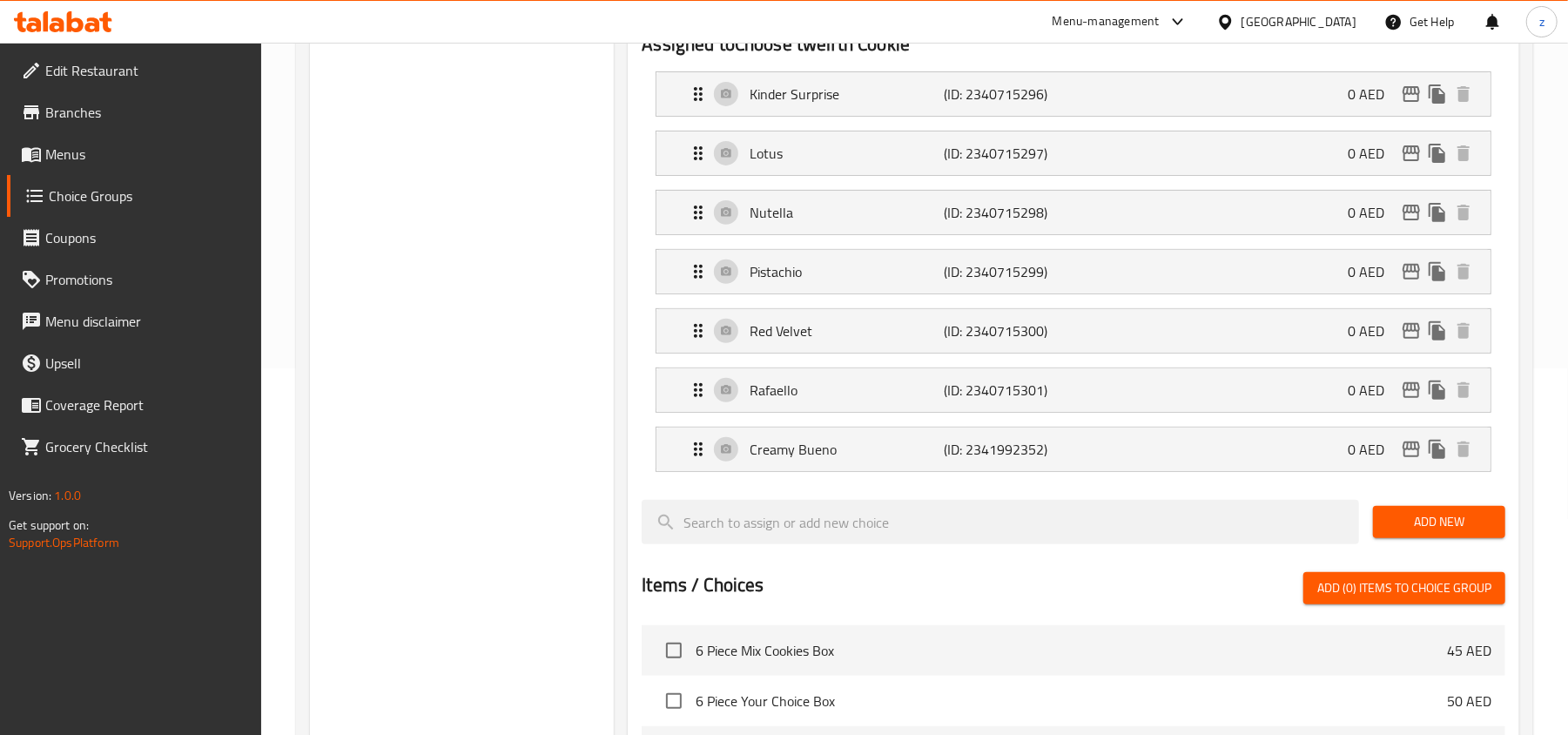
scroll to position [232, 0]
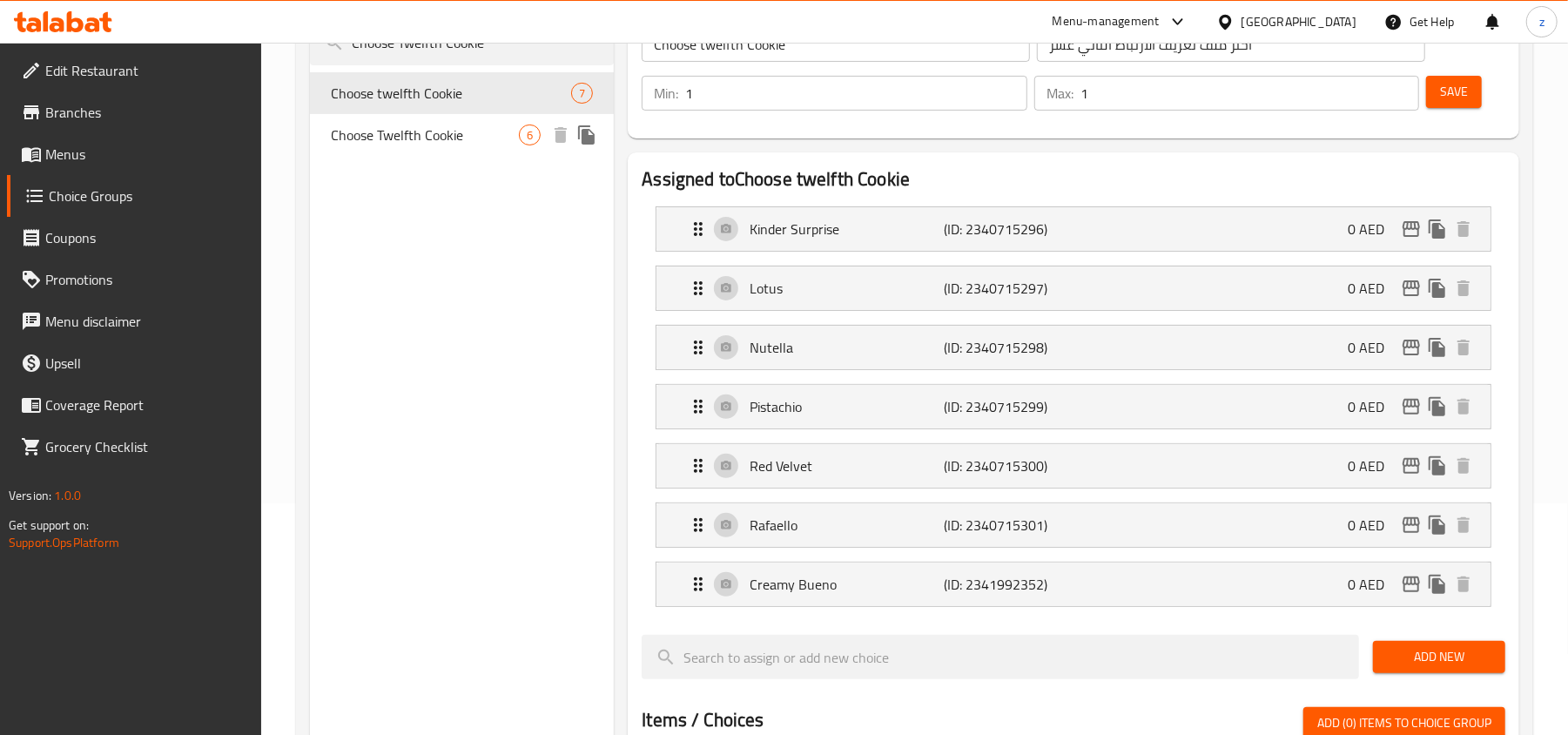
drag, startPoint x: 455, startPoint y: 136, endPoint x: 561, endPoint y: 183, distance: 116.0
click at [455, 136] on span "Choose Twelfth Cookie" at bounding box center [425, 135] width 188 height 21
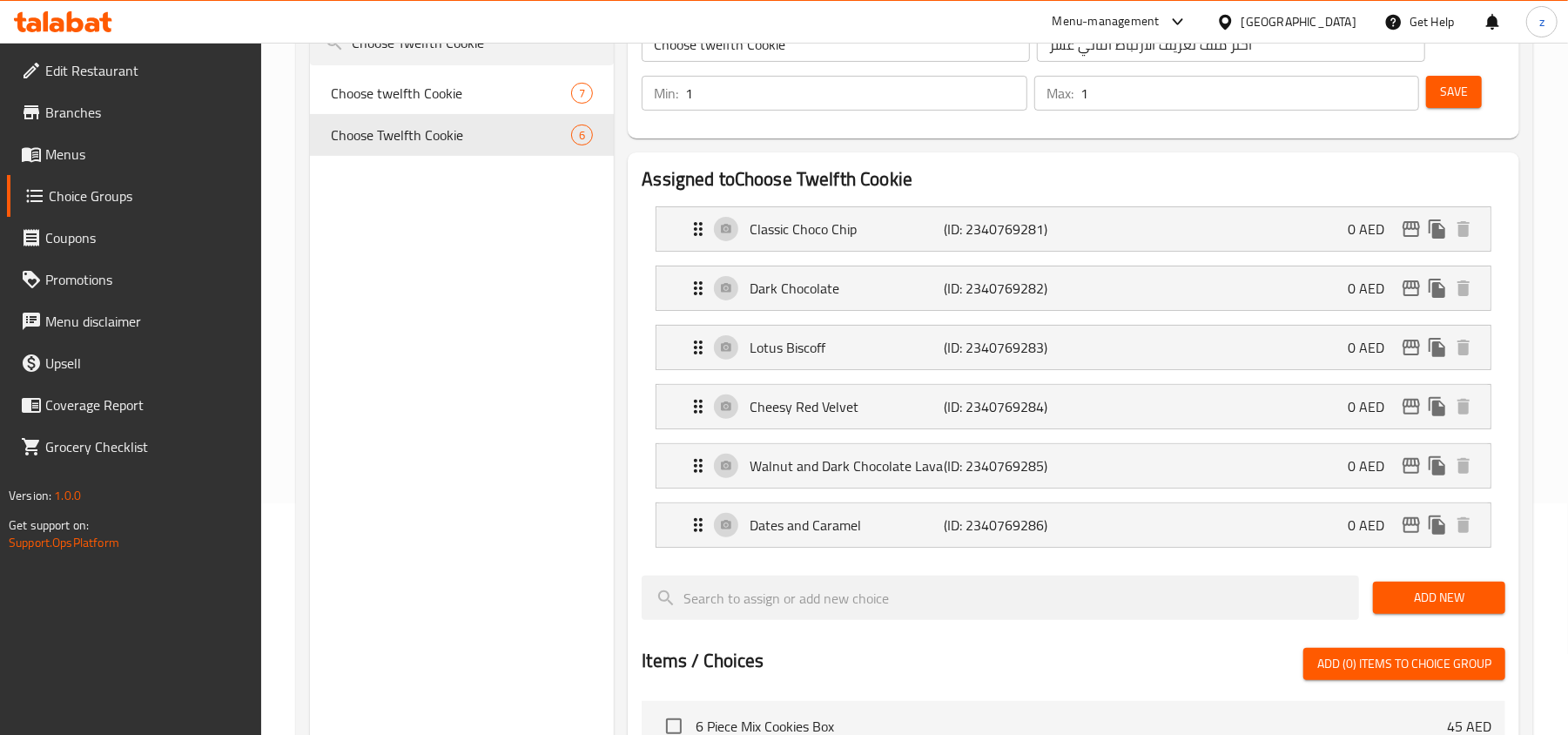
type input "Choose Twelfth Cookie"
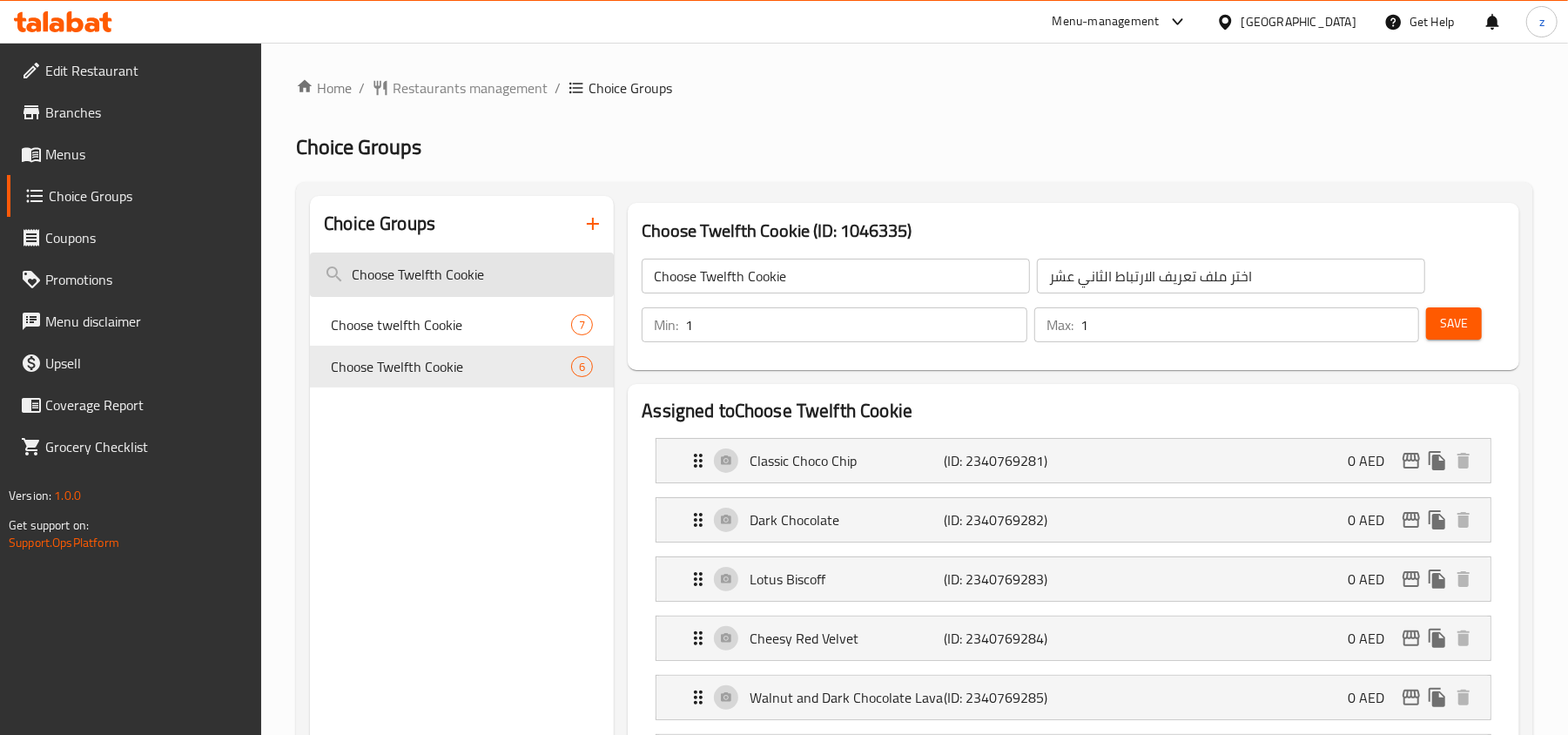
click at [514, 285] on input "Choose Twelfth Cookie" at bounding box center [461, 274] width 304 height 44
paste input "Eleven"
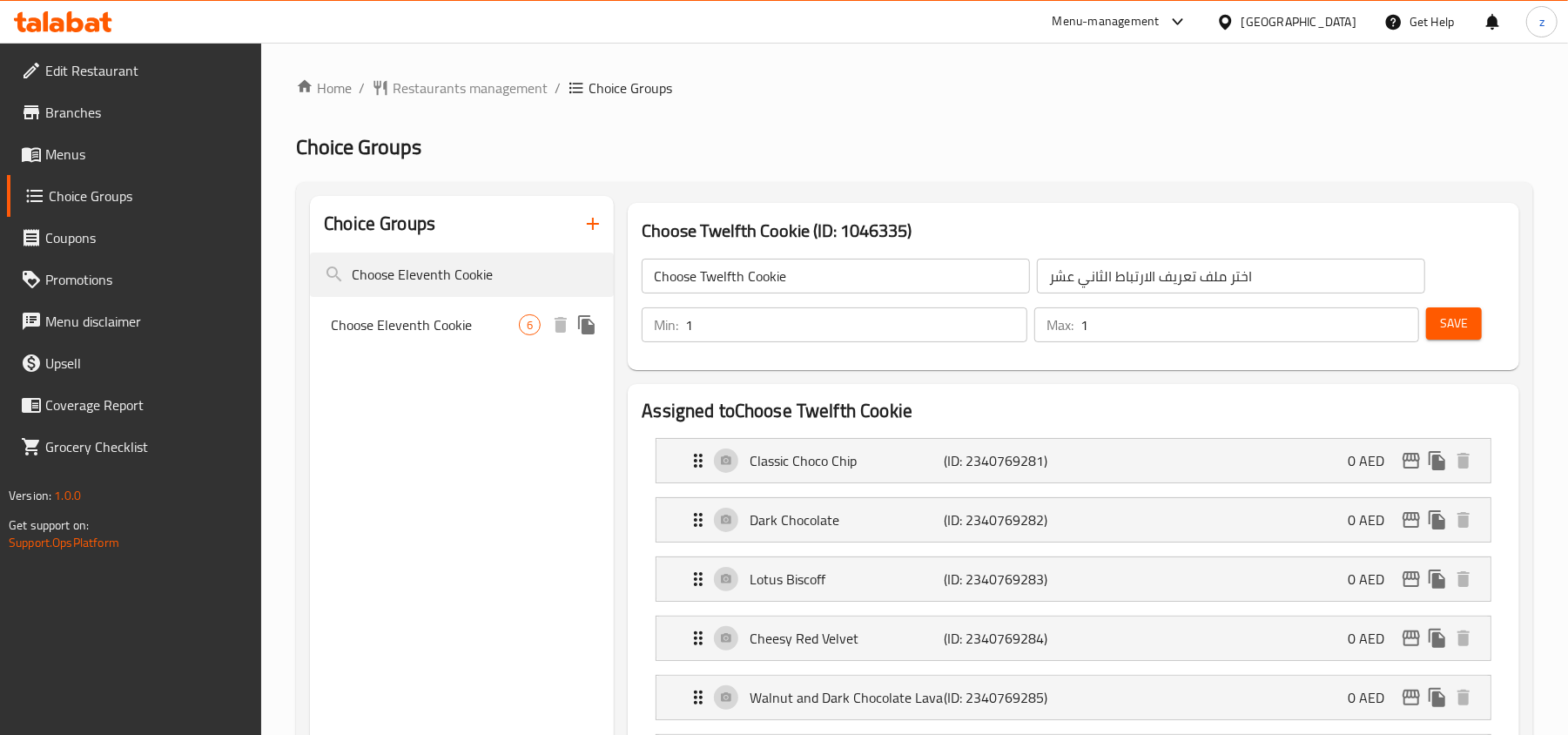
type input "Choose Eleventh Cookie"
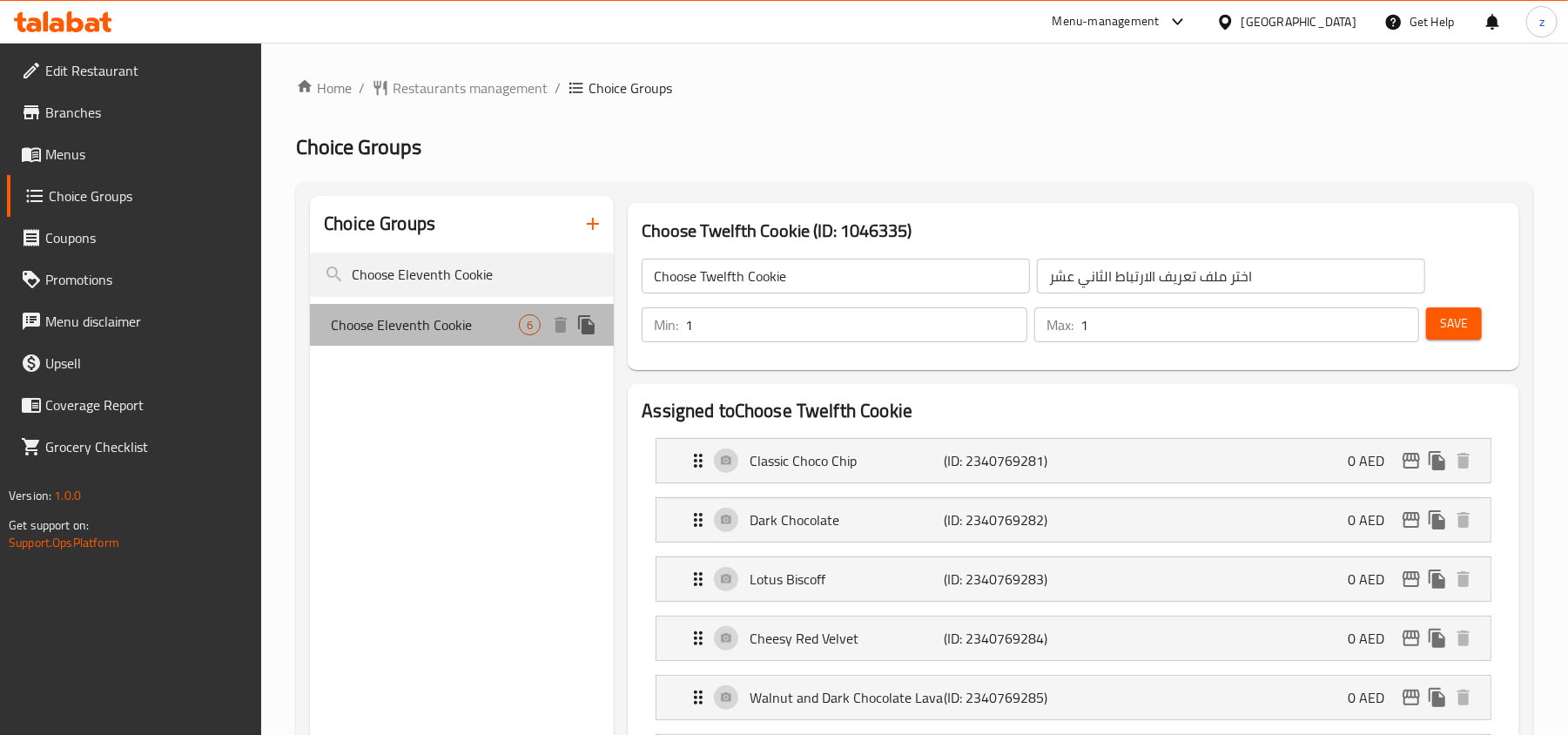
click at [500, 325] on span "Choose Eleventh Cookie" at bounding box center [425, 325] width 188 height 21
type input "Choose Eleventh Cookie"
type input "اختر ملف تعريف الارتباط الحادي عشر"
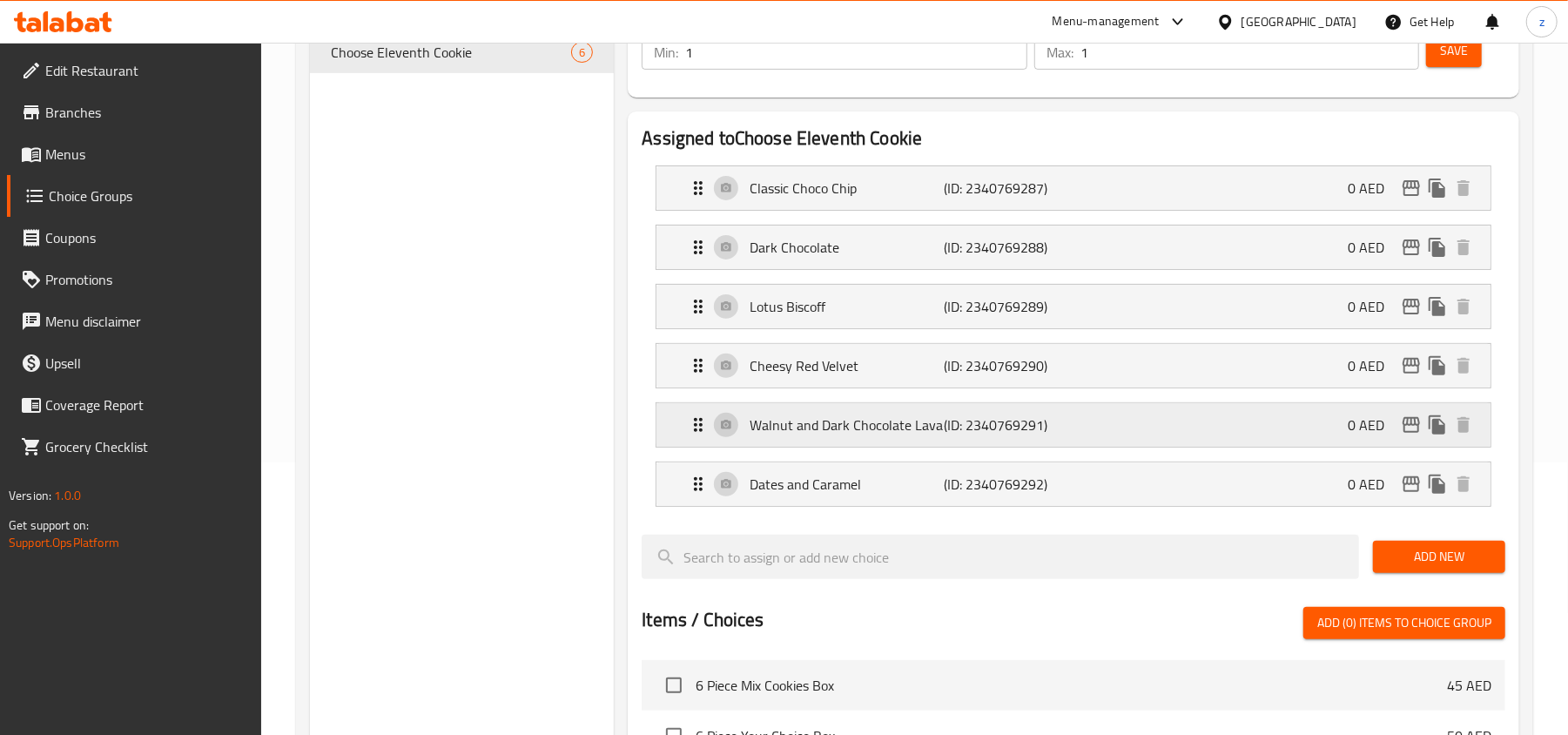
scroll to position [232, 0]
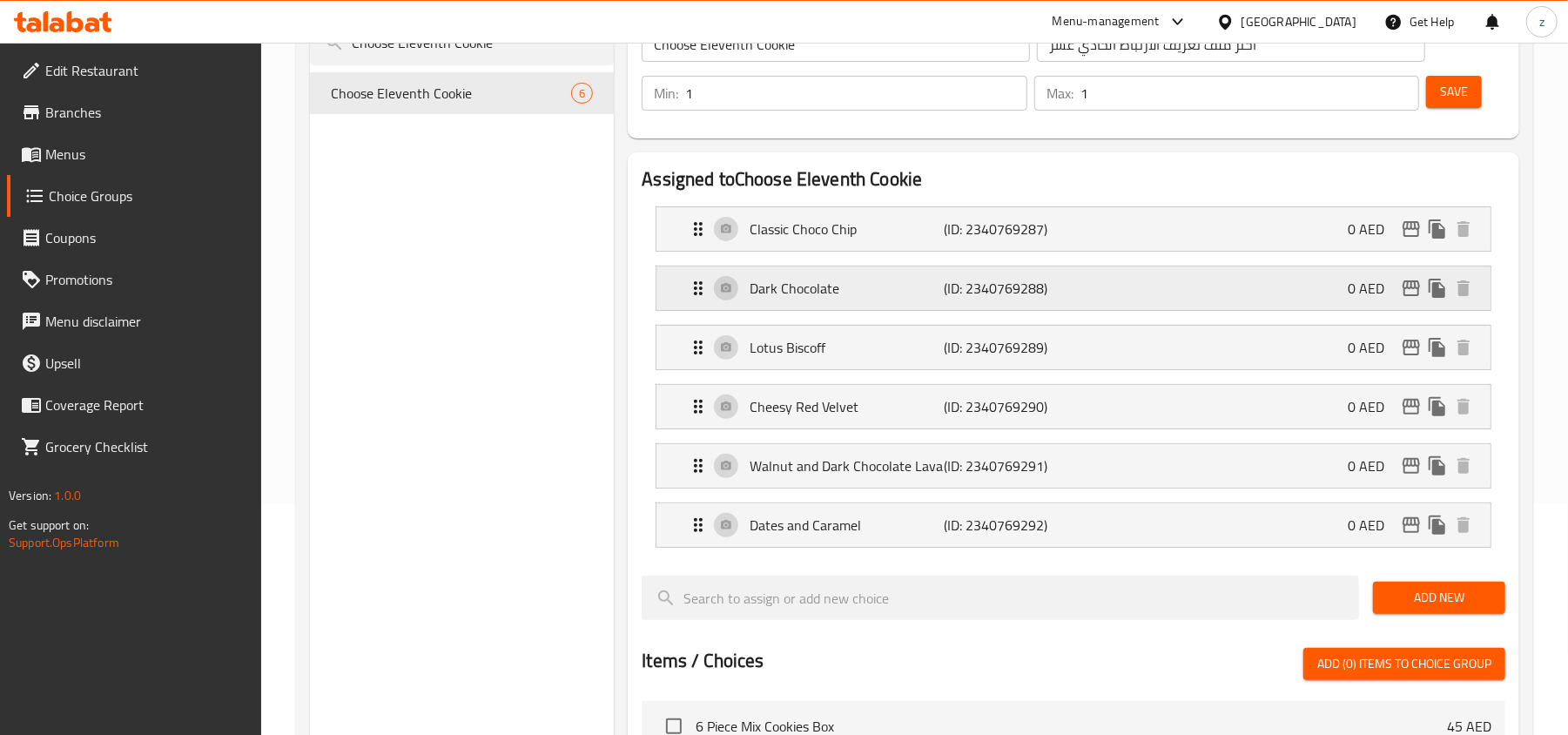
click at [690, 290] on icon "Expand" at bounding box center [698, 288] width 21 height 21
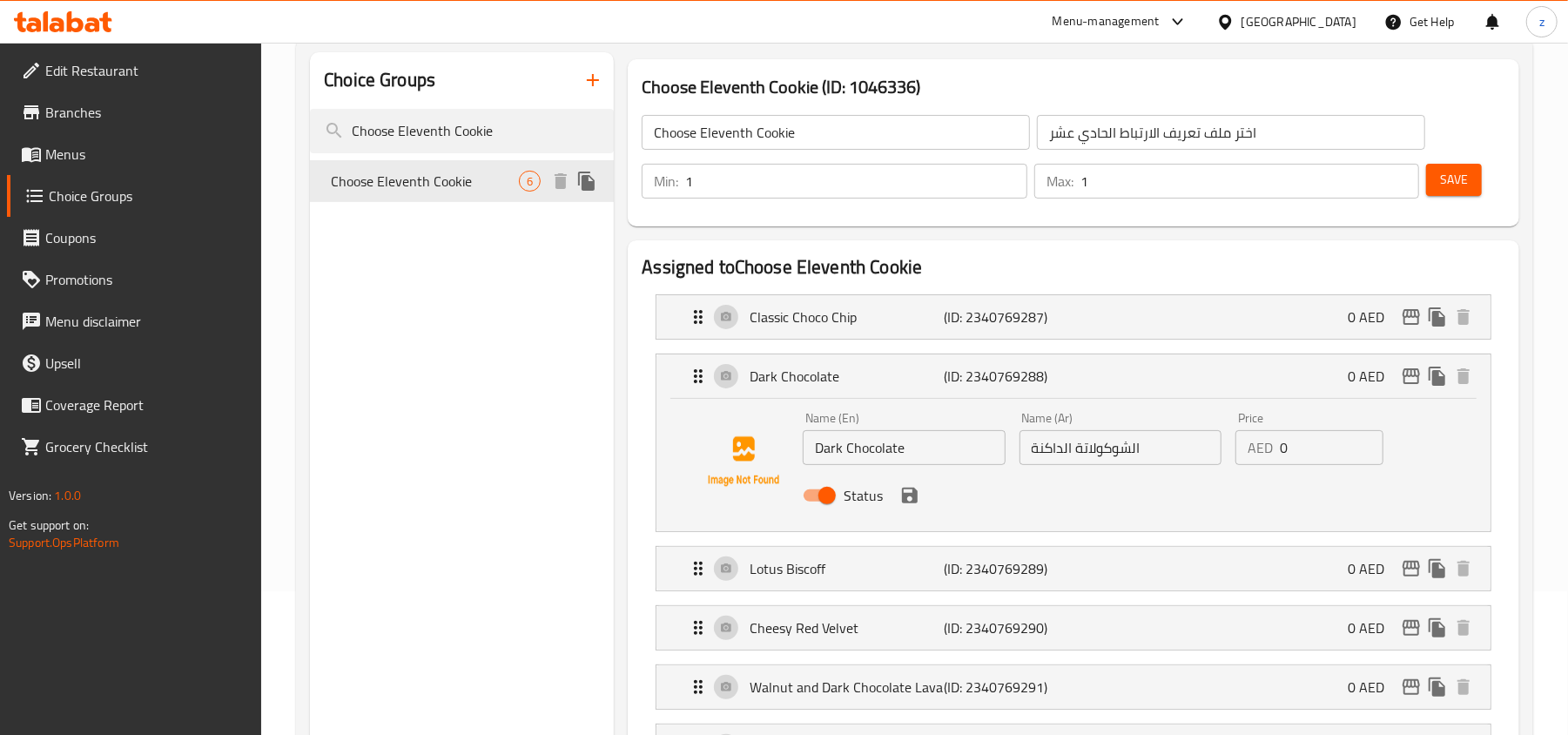
scroll to position [0, 0]
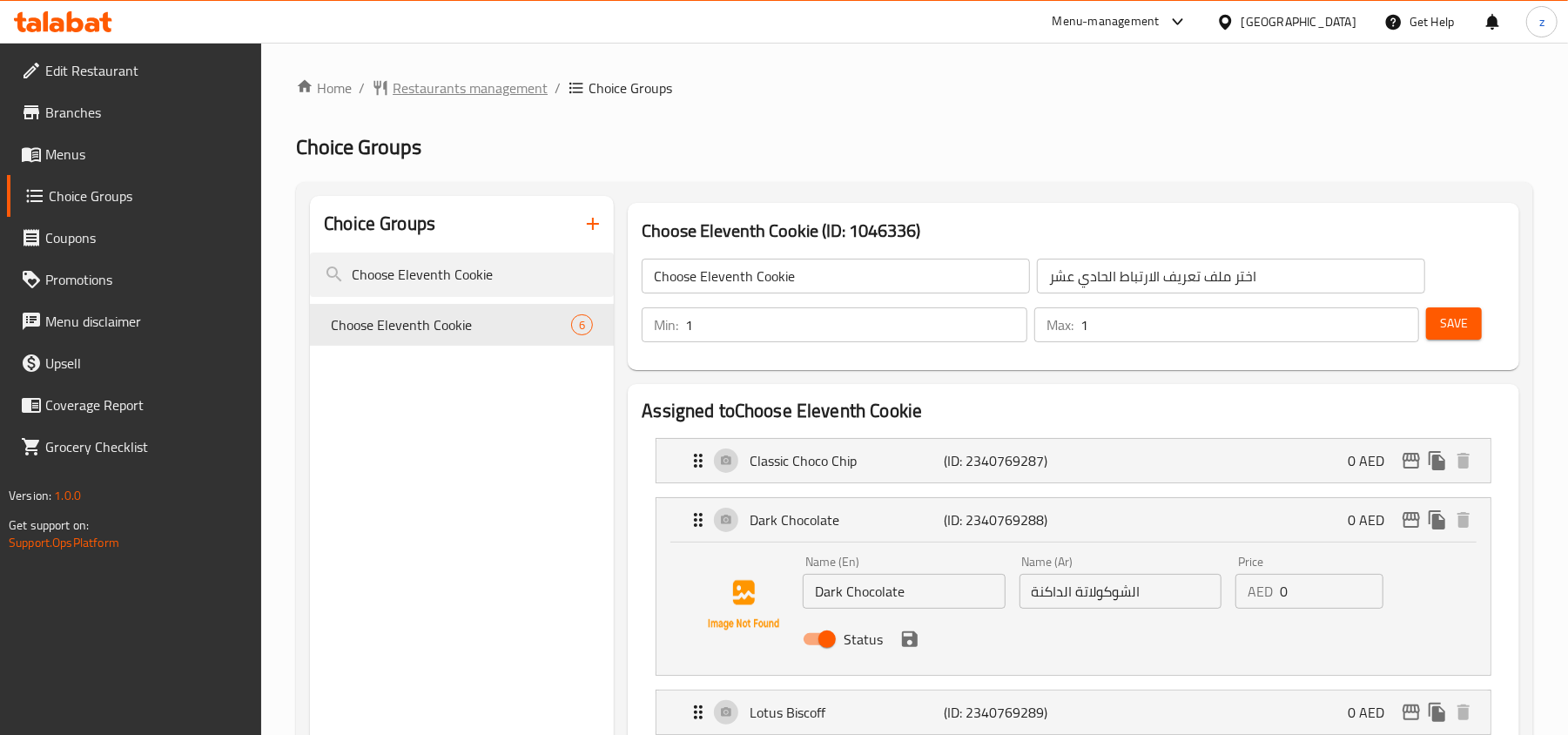
click at [469, 98] on span "Restaurants management" at bounding box center [470, 88] width 155 height 21
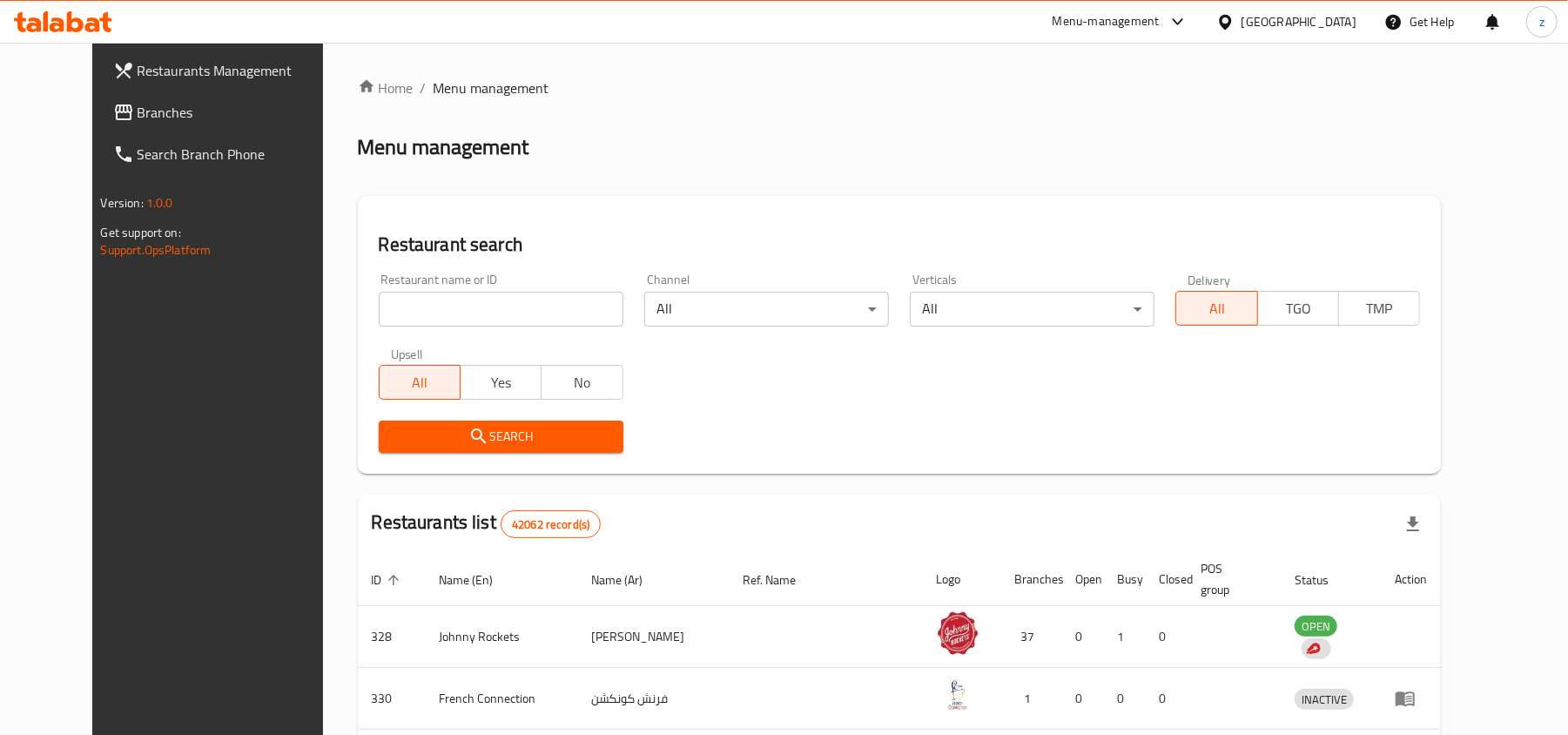
click at [99, 125] on link "Branches" at bounding box center [226, 112] width 255 height 41
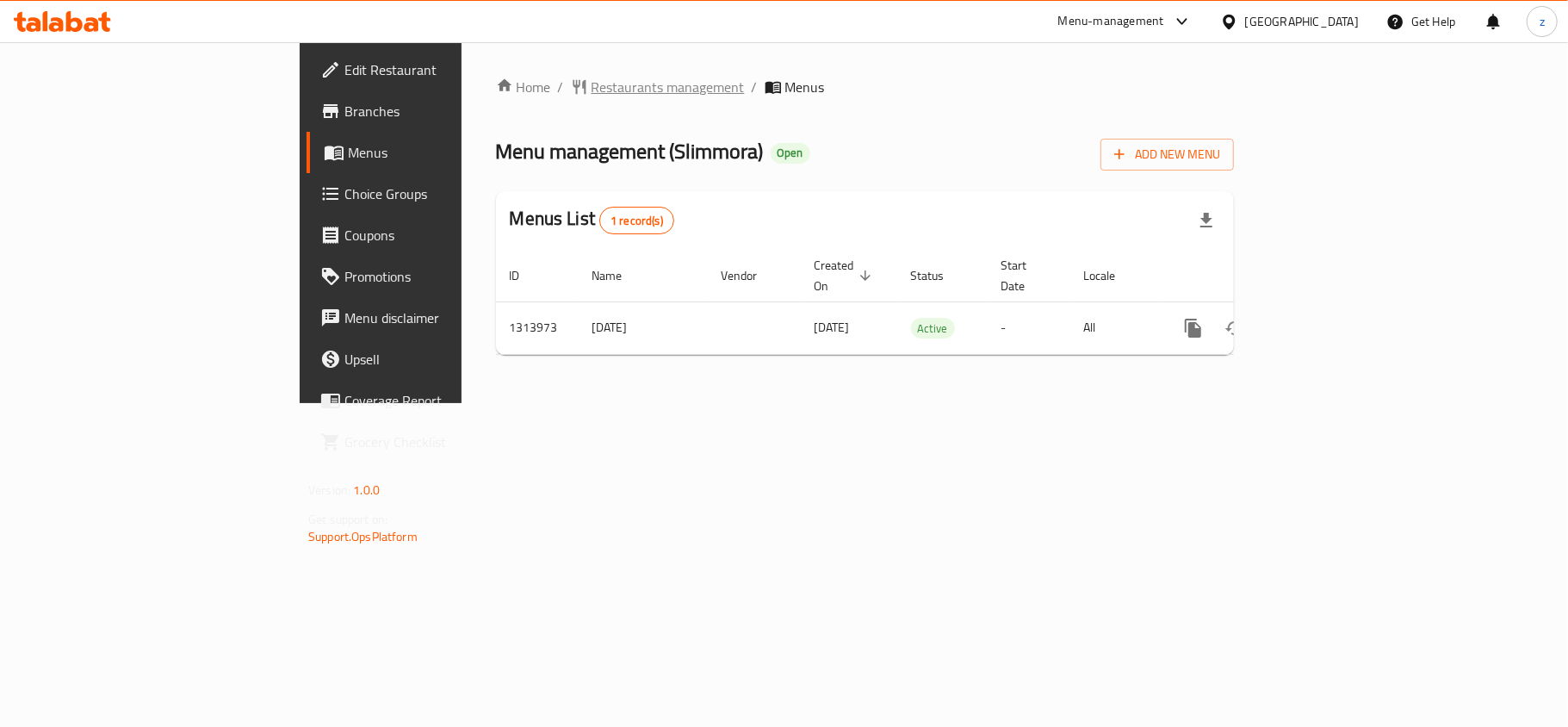
click at [592, 94] on span "Restaurants management" at bounding box center [668, 87] width 154 height 20
click at [344, 195] on span "Choice Groups" at bounding box center [446, 194] width 203 height 20
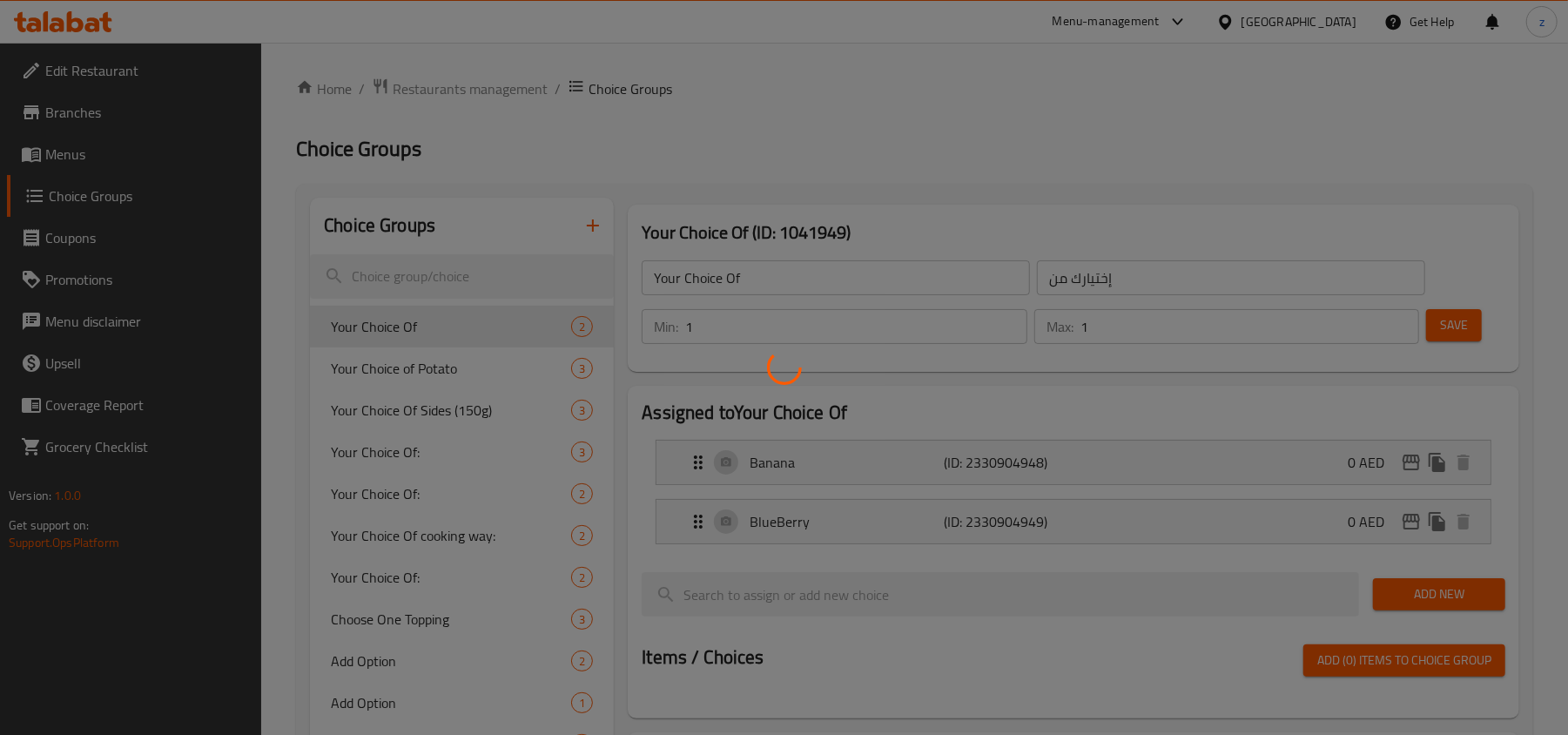
click at [447, 272] on div at bounding box center [784, 367] width 1568 height 735
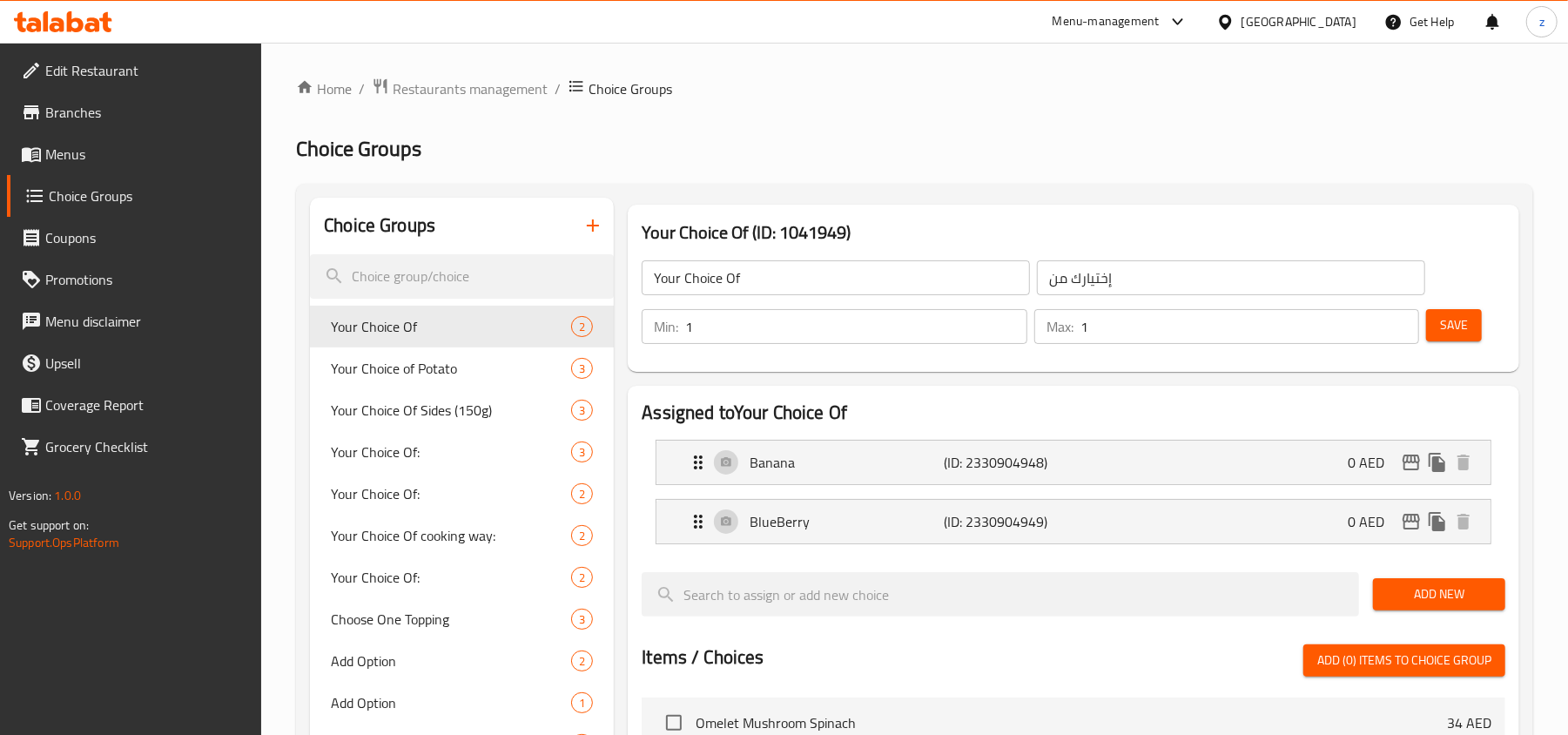
click at [447, 272] on input "search" at bounding box center [461, 276] width 304 height 44
paste input "Add Sauce"
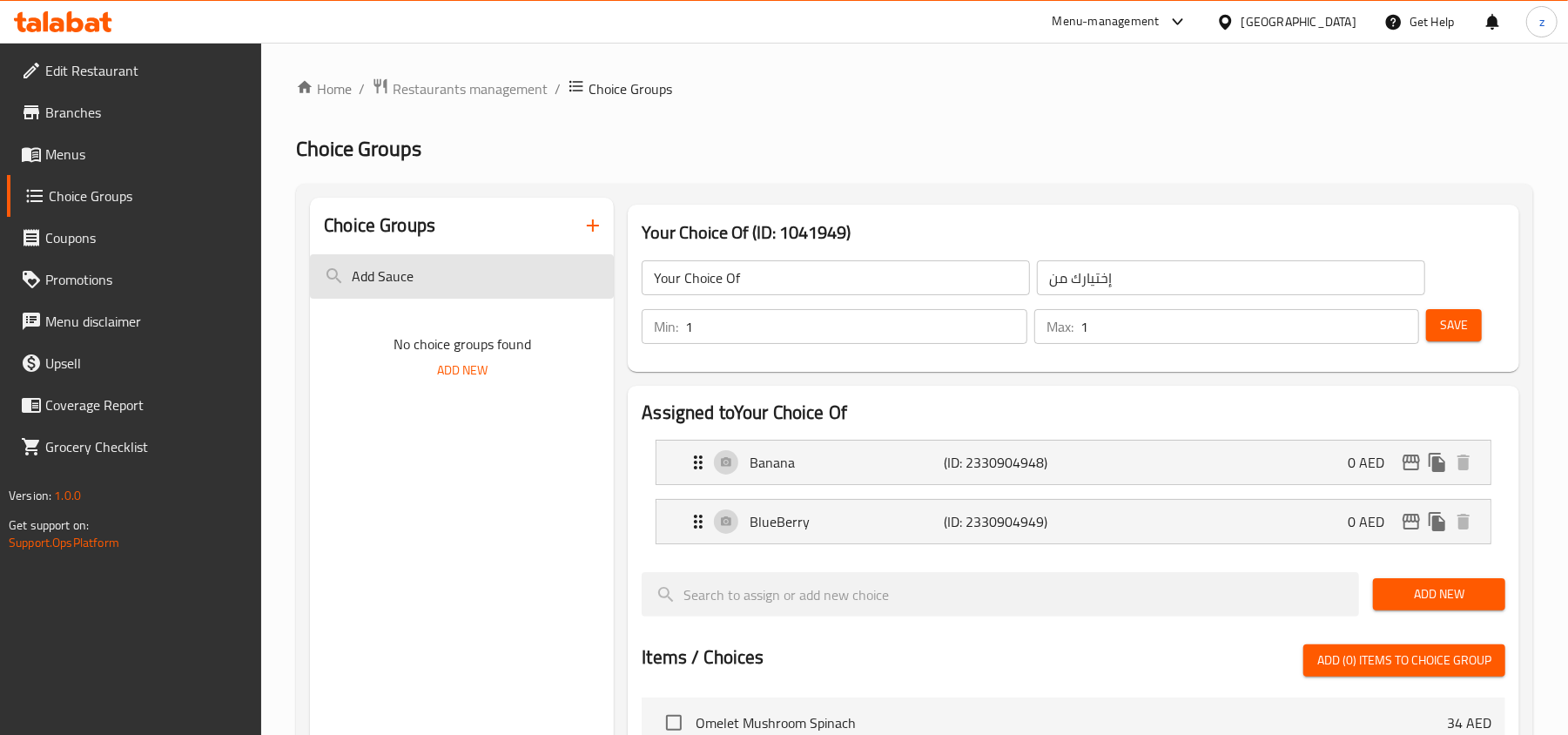
click at [498, 277] on input "Add Sauce" at bounding box center [461, 276] width 304 height 44
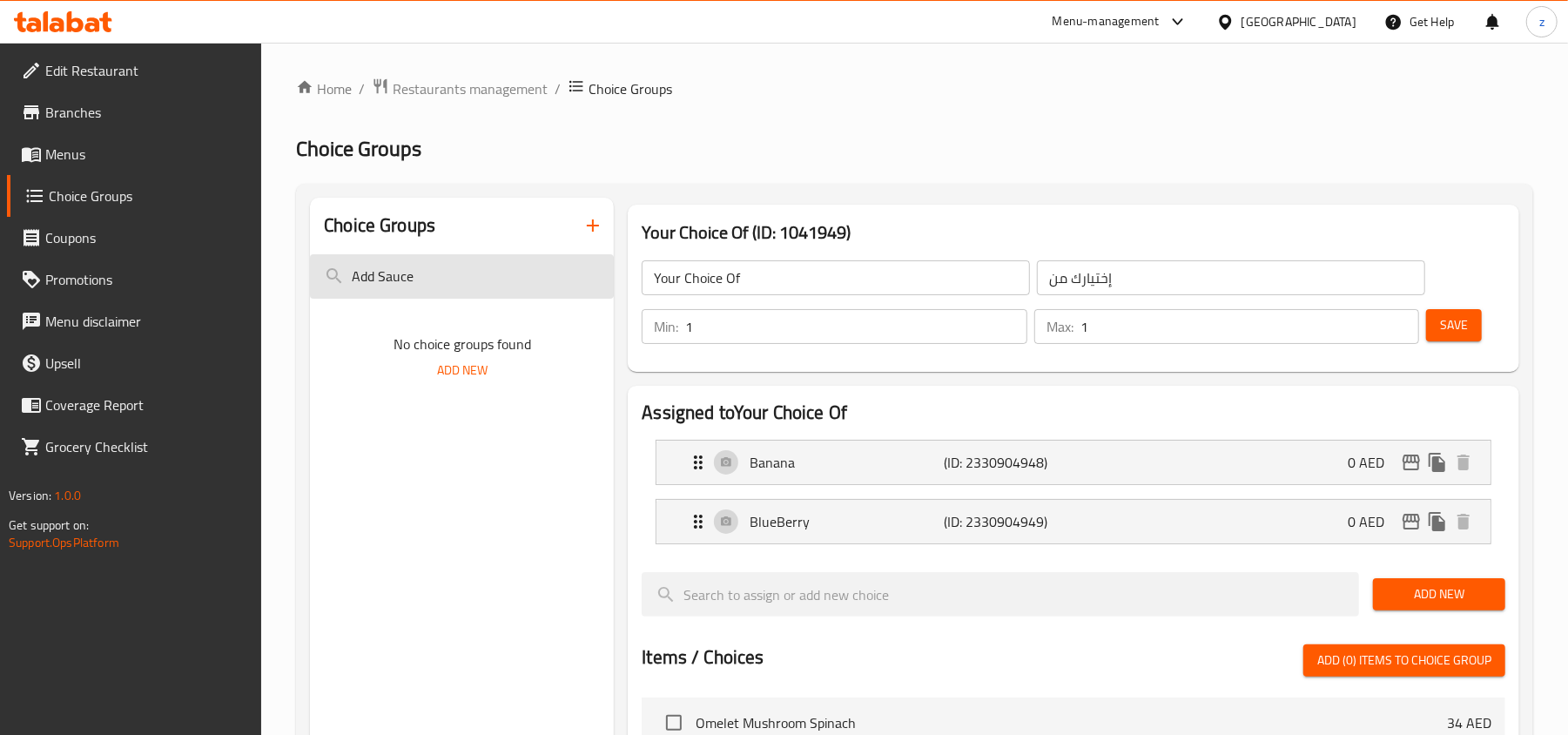
paste input "Changes of"
type input "Changes of Add Sauce"
click at [471, 94] on span "Restaurants management" at bounding box center [470, 88] width 155 height 21
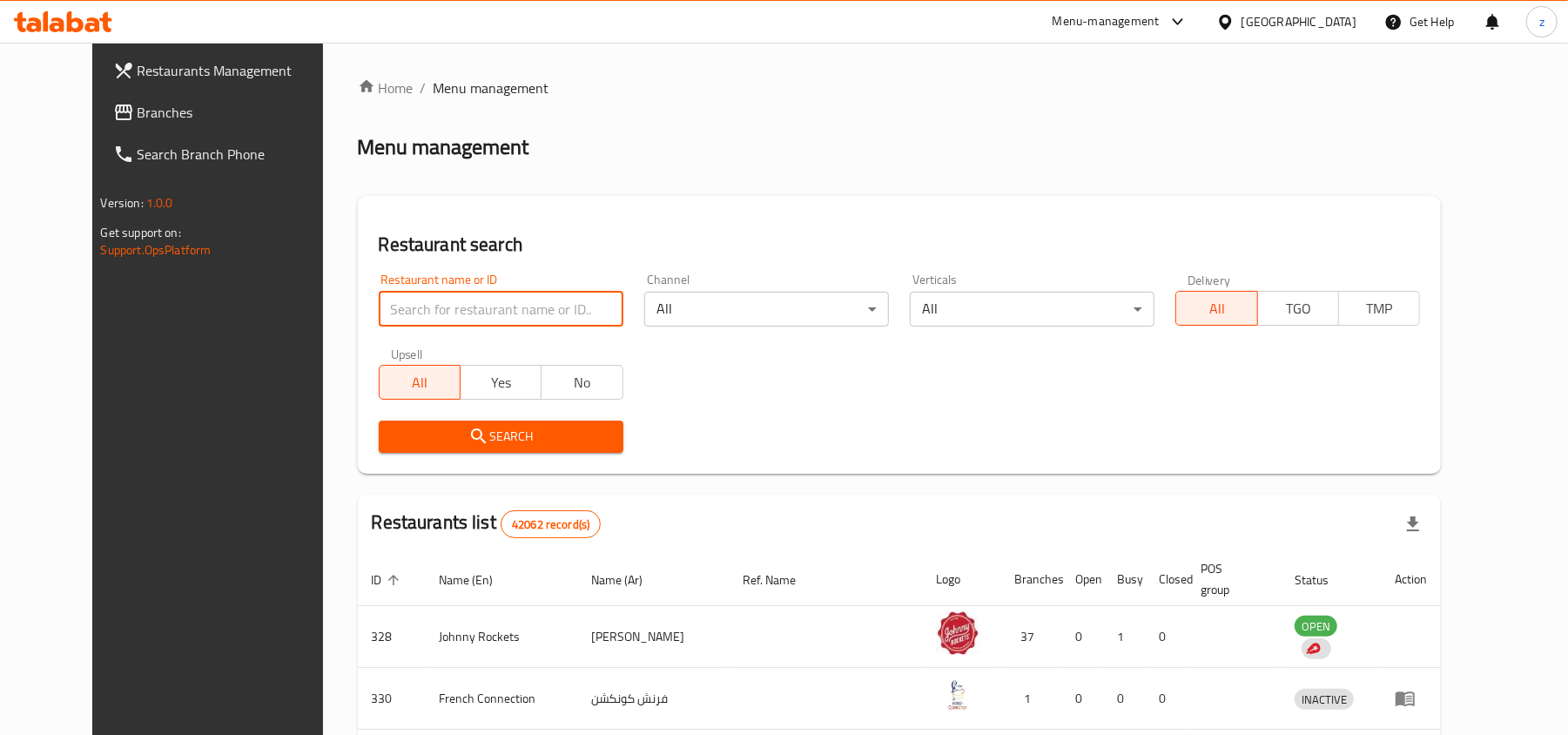
click at [504, 295] on input "search" at bounding box center [501, 309] width 245 height 35
paste input "751792"
type input "751792"
drag, startPoint x: 130, startPoint y: 112, endPoint x: 186, endPoint y: 129, distance: 58.5
click at [137, 112] on span "Branches" at bounding box center [239, 112] width 203 height 21
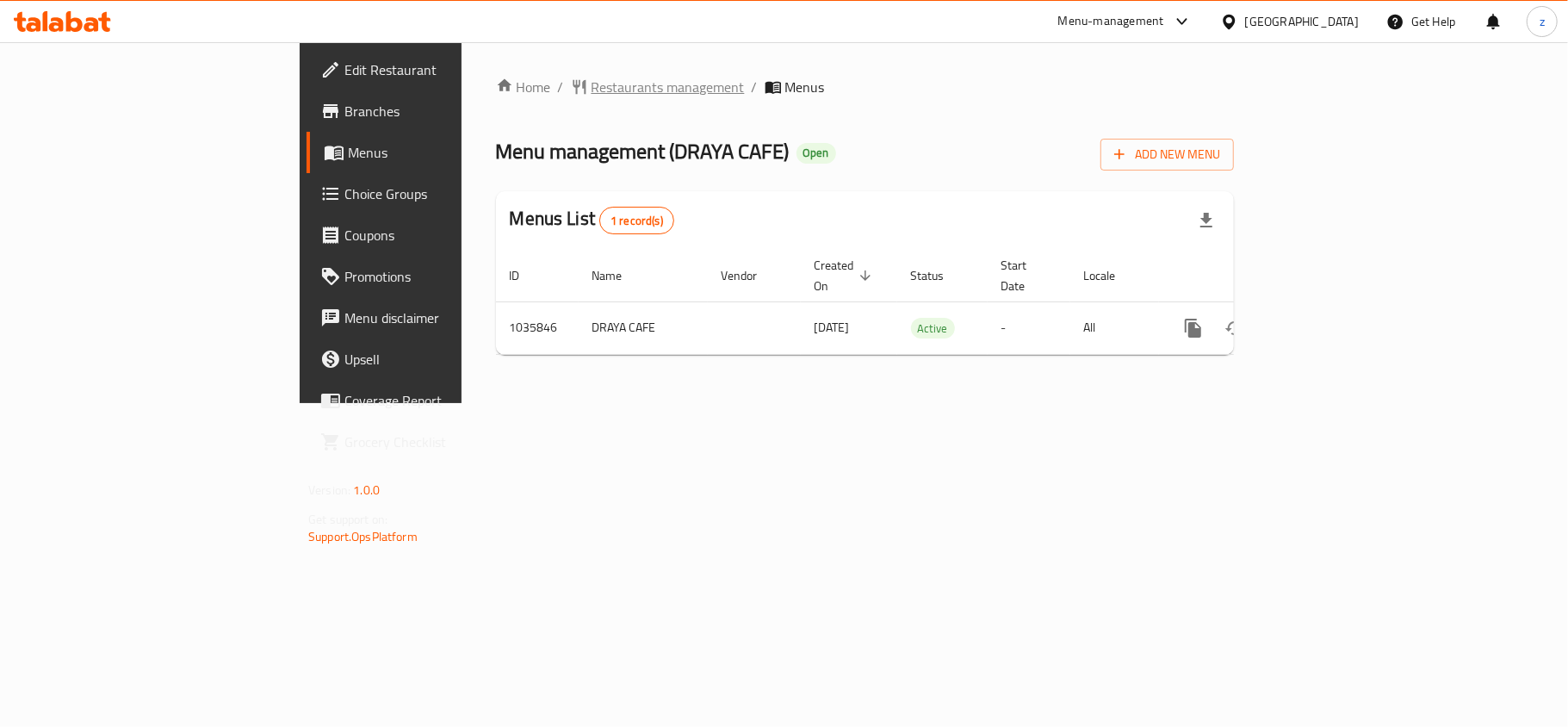
click at [592, 98] on span "Restaurants management" at bounding box center [668, 87] width 154 height 20
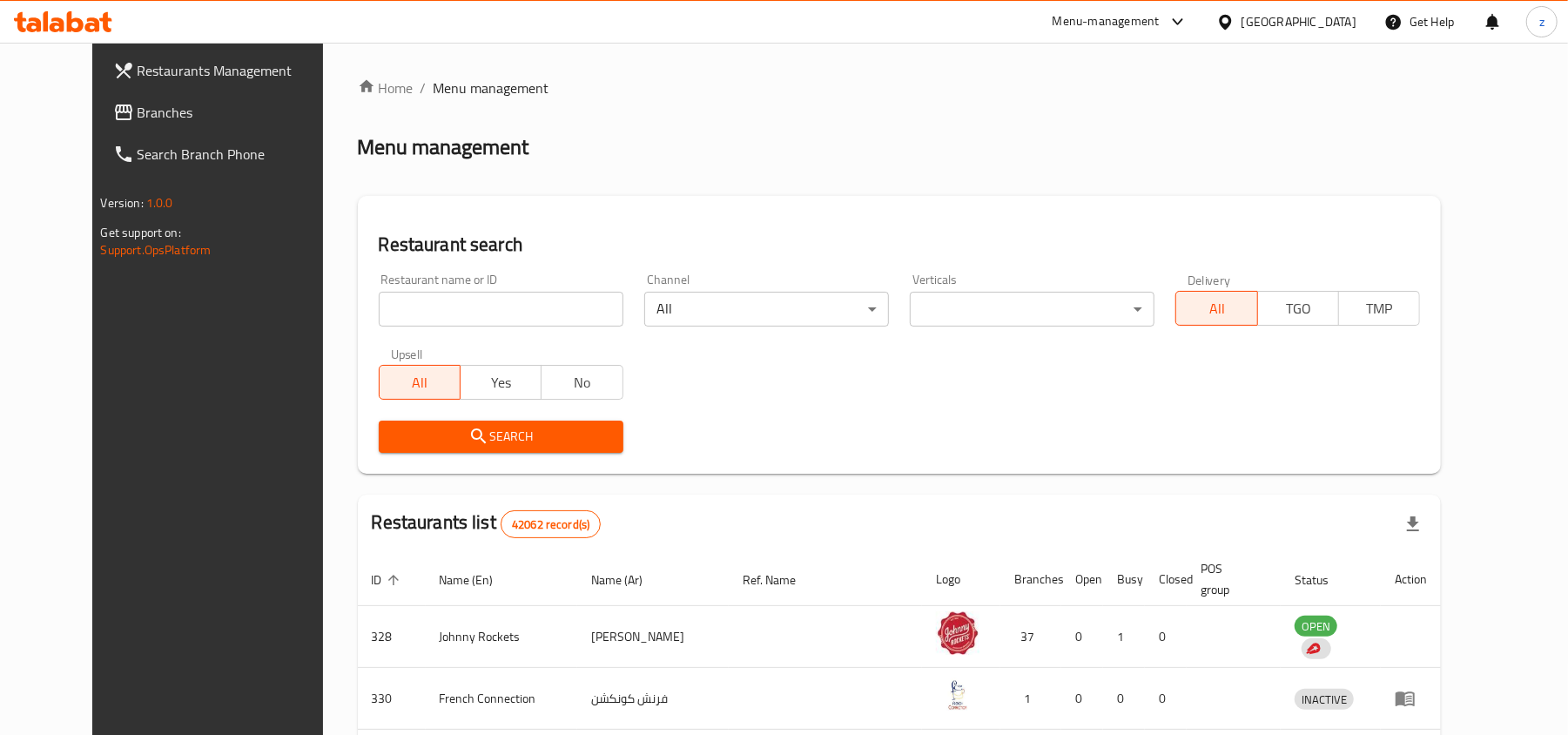
click at [162, 125] on link "Branches" at bounding box center [226, 112] width 255 height 41
